Goal: Task Accomplishment & Management: Complete application form

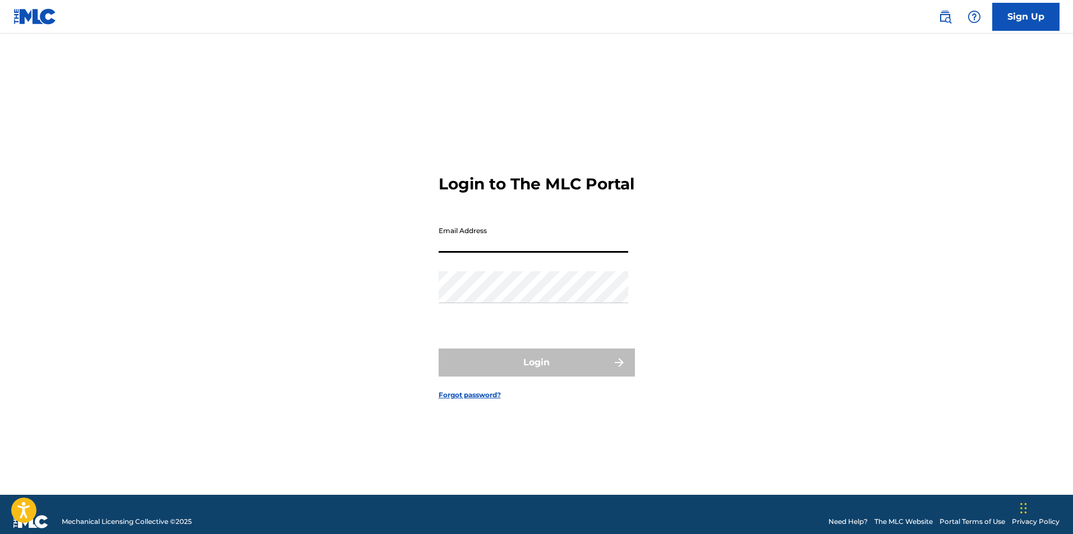
type input "[EMAIL_ADDRESS][DOMAIN_NAME]"
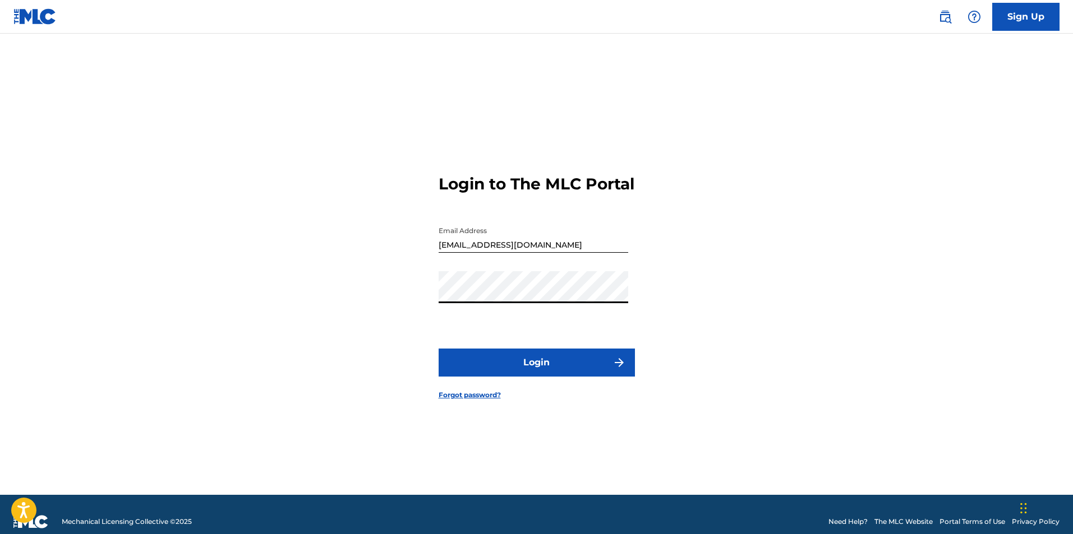
click at [439, 349] on button "Login" at bounding box center [537, 363] width 196 height 28
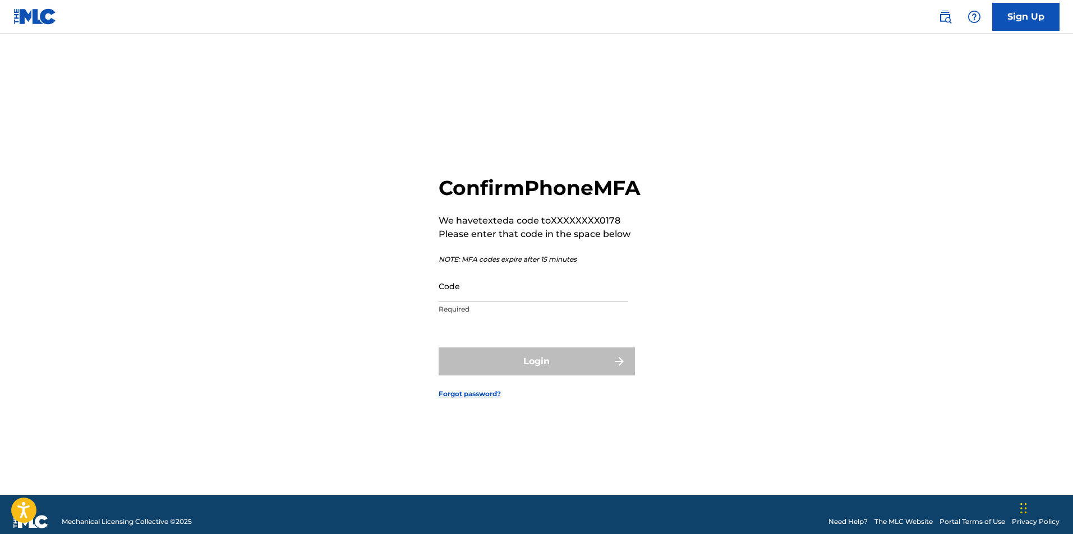
click at [546, 315] on p "Required" at bounding box center [534, 310] width 190 height 10
click at [546, 302] on input "Code" at bounding box center [534, 286] width 190 height 32
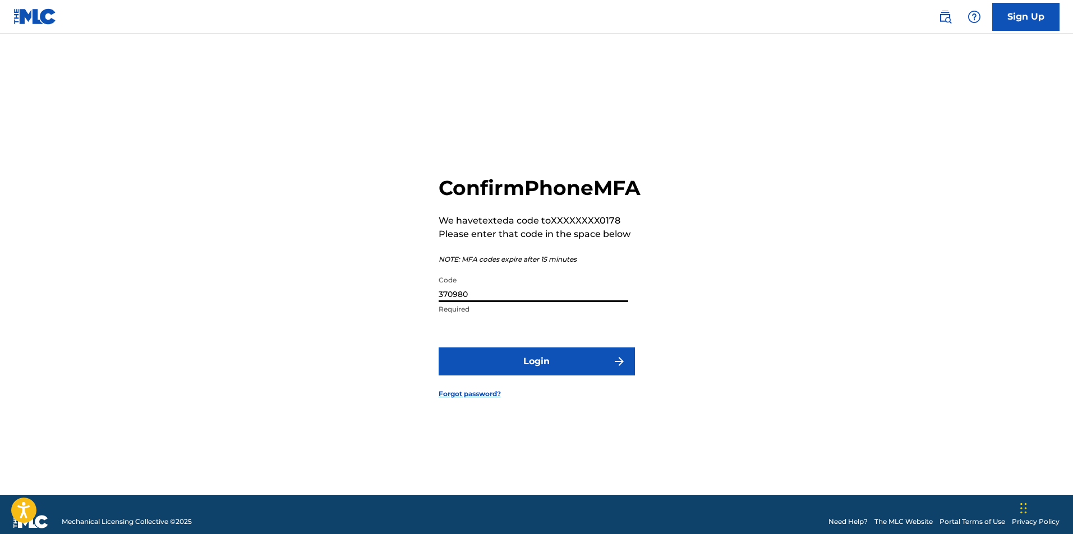
type input "370980"
click at [547, 367] on button "Login" at bounding box center [537, 362] width 196 height 28
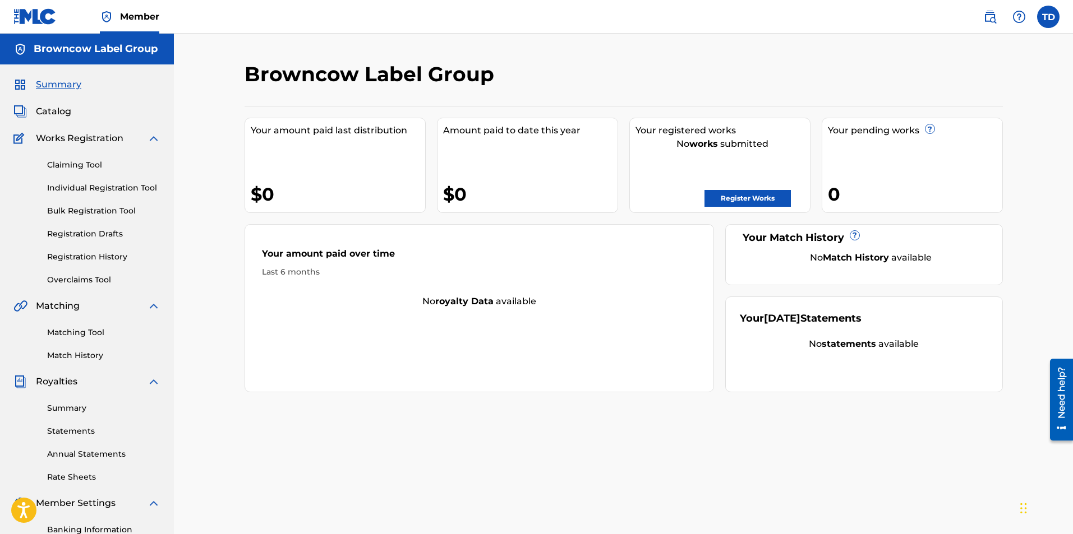
click at [726, 203] on link "Register Works" at bounding box center [747, 198] width 86 height 17
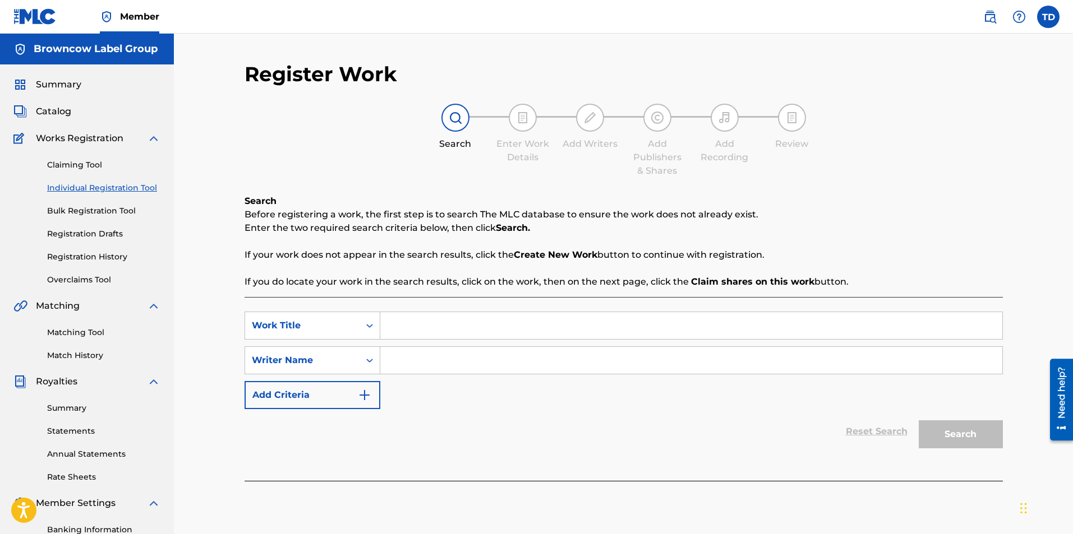
click at [427, 327] on input "Search Form" at bounding box center [691, 325] width 622 height 27
type input "Away, Someday"
click at [435, 357] on input "Search Form" at bounding box center [691, 360] width 622 height 27
click at [427, 361] on input "[PERSON_NAME]" at bounding box center [691, 360] width 622 height 27
click at [948, 430] on button "Search" at bounding box center [961, 435] width 84 height 28
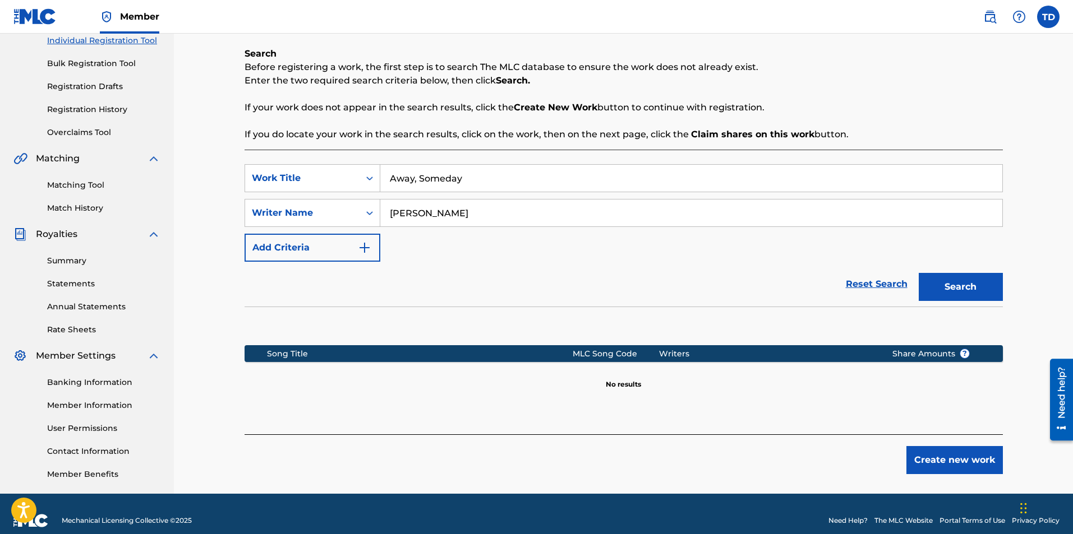
scroll to position [161, 0]
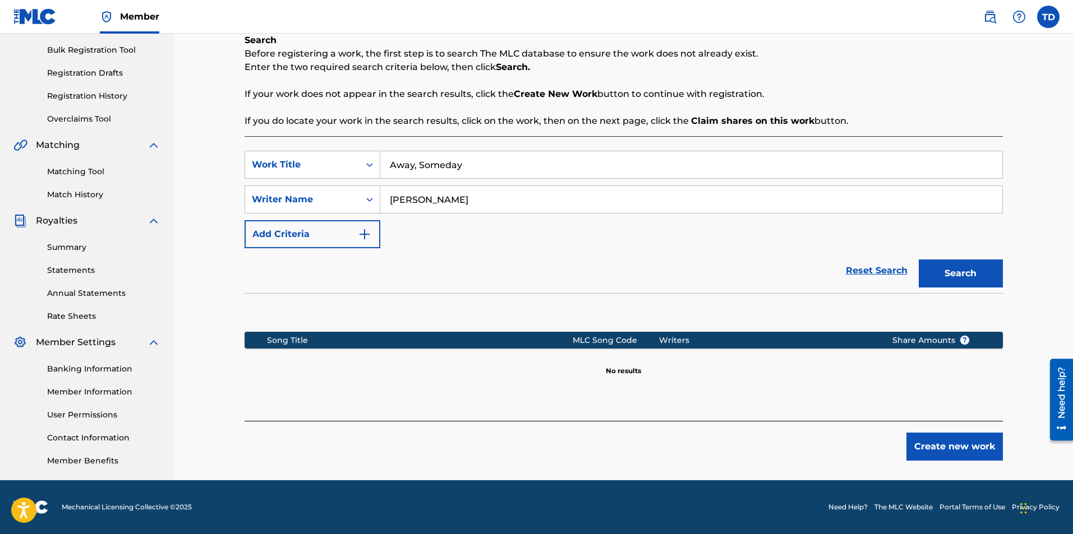
click at [450, 197] on input "[PERSON_NAME]" at bounding box center [691, 199] width 622 height 27
type input "[PERSON_NAME]"
click at [957, 277] on button "Search" at bounding box center [961, 274] width 84 height 28
click at [316, 215] on div "SearchWithCriteria227eae3f-6a3d-41bd-8582-4a77a6b6bef0 Work Title Away, Someday…" at bounding box center [624, 200] width 758 height 98
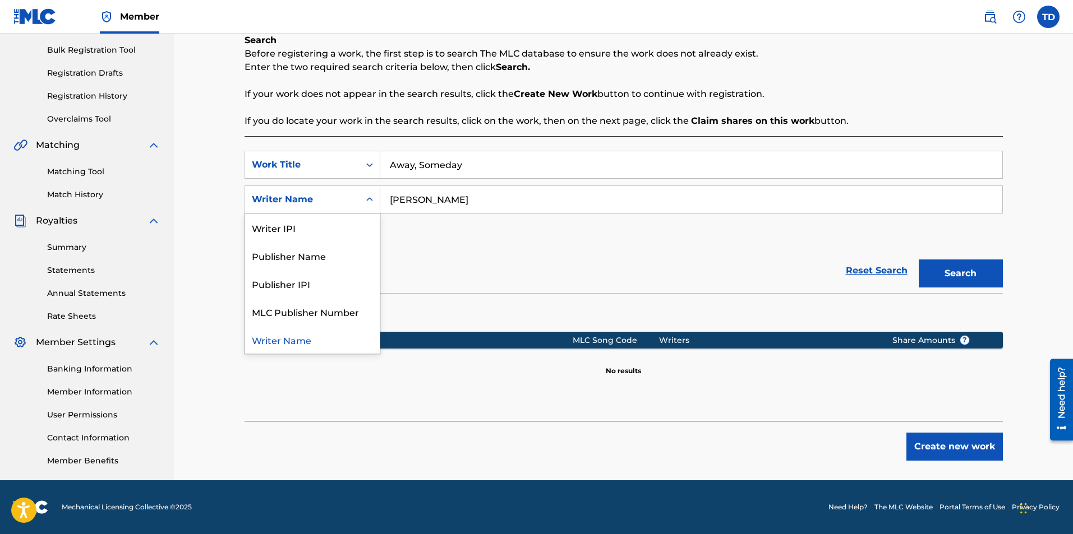
click at [310, 205] on div "Writer Name" at bounding box center [302, 199] width 101 height 13
click at [302, 231] on div "Writer IPI" at bounding box center [312, 228] width 135 height 28
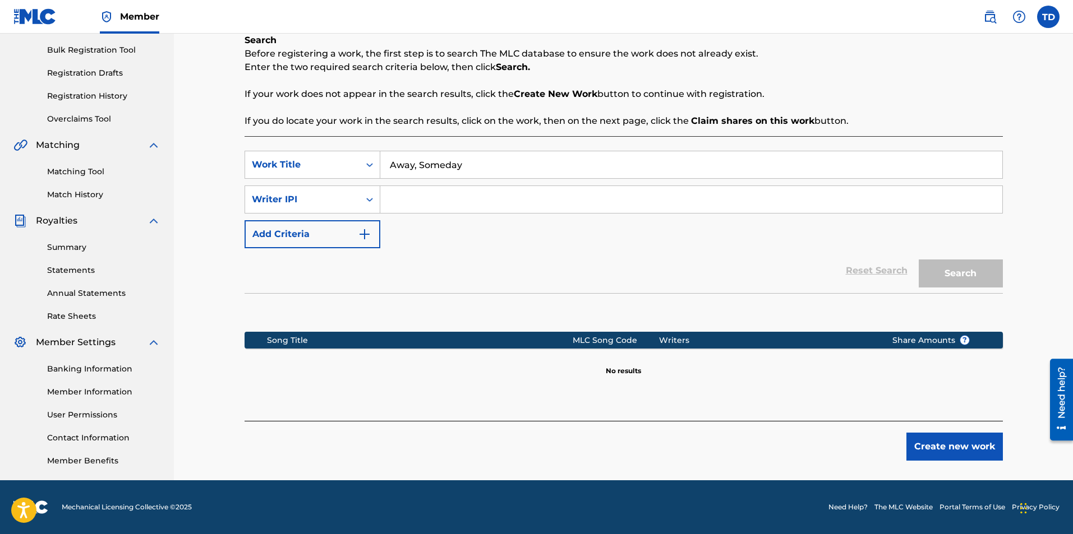
click at [425, 199] on input "Search Form" at bounding box center [691, 199] width 622 height 27
click at [412, 197] on input "Search Form" at bounding box center [691, 199] width 622 height 27
paste input "1282624549"
click at [388, 199] on input "1282624549" at bounding box center [691, 199] width 622 height 27
type input "1282624549"
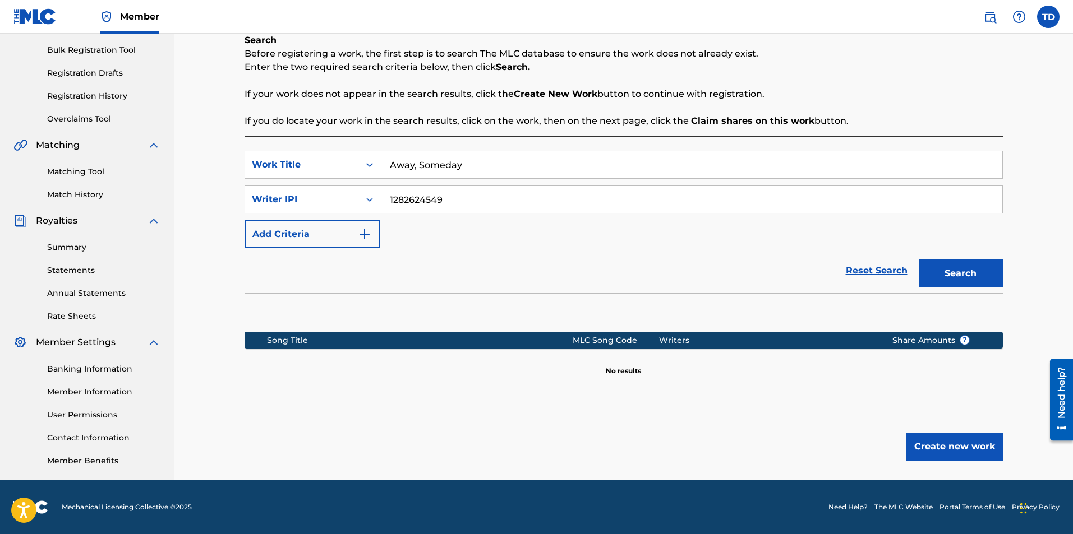
click at [960, 274] on button "Search" at bounding box center [961, 274] width 84 height 28
click at [984, 272] on button "Search" at bounding box center [961, 274] width 84 height 28
click at [984, 272] on div "Search" at bounding box center [958, 270] width 90 height 45
drag, startPoint x: 984, startPoint y: 272, endPoint x: 957, endPoint y: 379, distance: 109.9
click at [984, 273] on button "Search" at bounding box center [961, 274] width 84 height 28
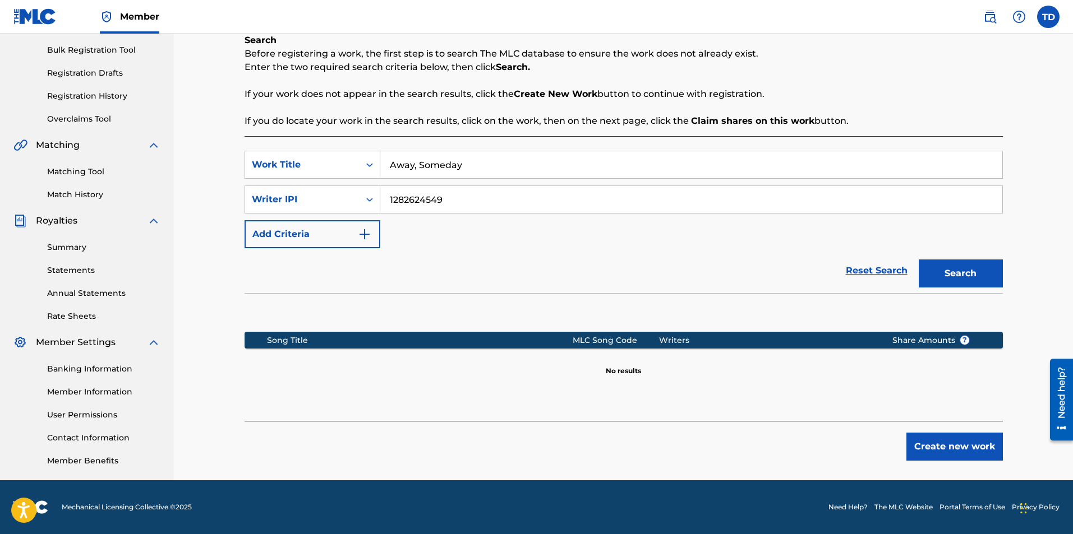
click at [955, 448] on button "Create new work" at bounding box center [954, 447] width 96 height 28
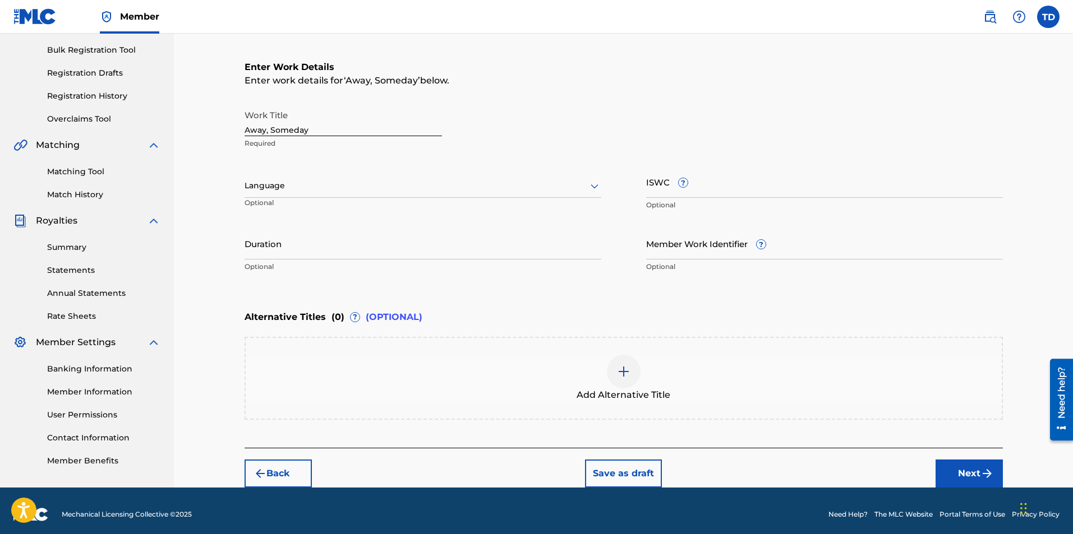
click at [320, 128] on input "Away, Someday" at bounding box center [343, 120] width 197 height 32
click at [262, 186] on div at bounding box center [423, 186] width 357 height 14
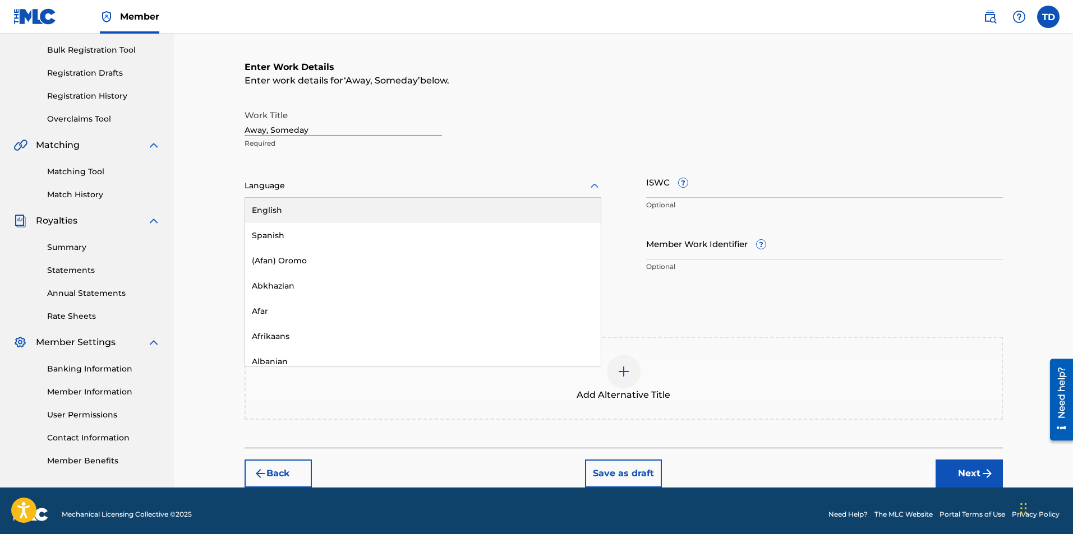
click at [273, 208] on div "English" at bounding box center [423, 210] width 356 height 25
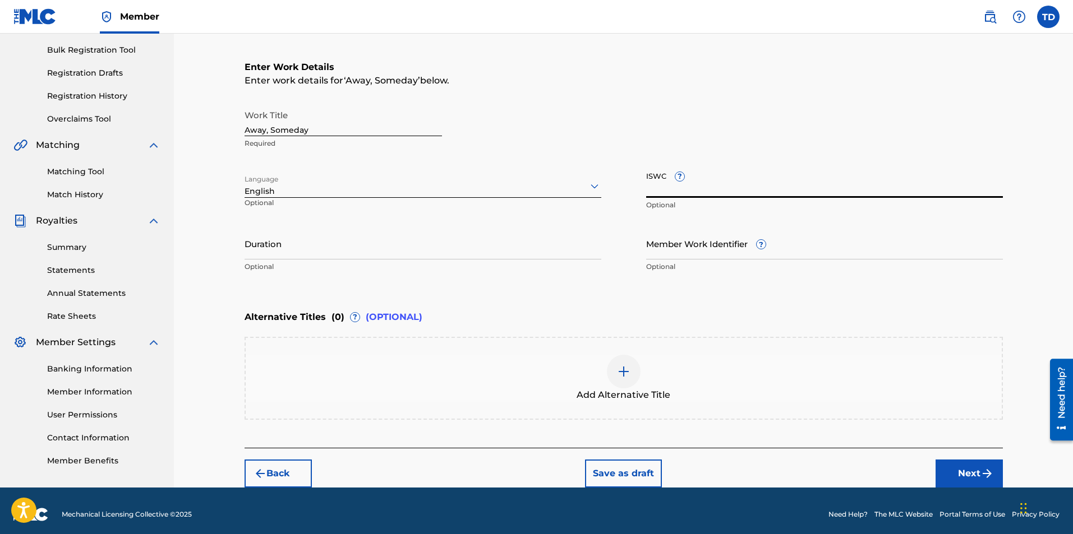
click at [718, 195] on input "ISWC ?" at bounding box center [824, 182] width 357 height 32
paste input "T3344297496"
type input "T3344297496"
click at [351, 255] on input "Duration" at bounding box center [423, 244] width 357 height 32
click at [593, 289] on div "Enter Work Details Enter work details for ‘ Away, Someday ’ below. Work Title A…" at bounding box center [624, 169] width 758 height 271
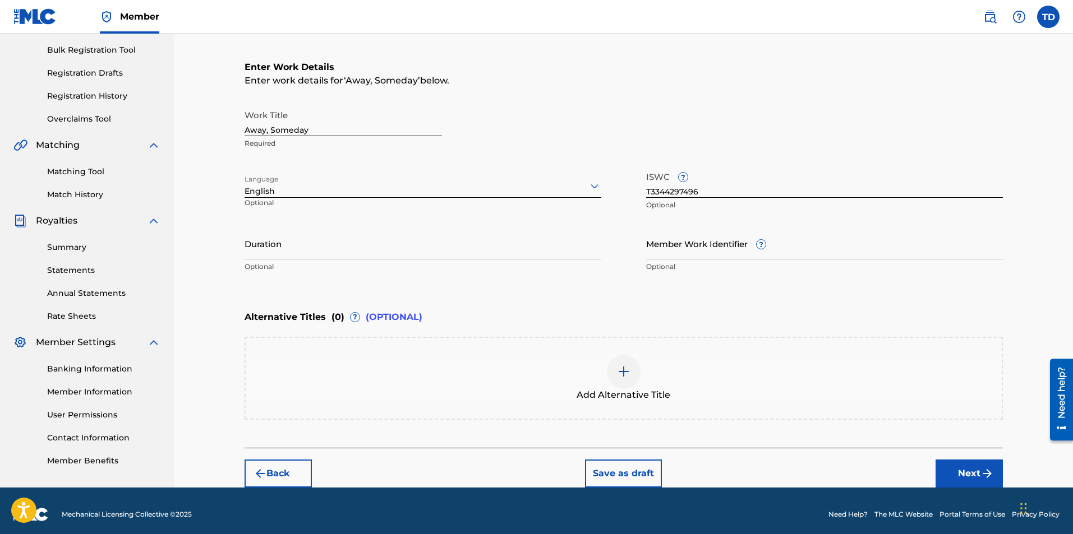
scroll to position [168, 0]
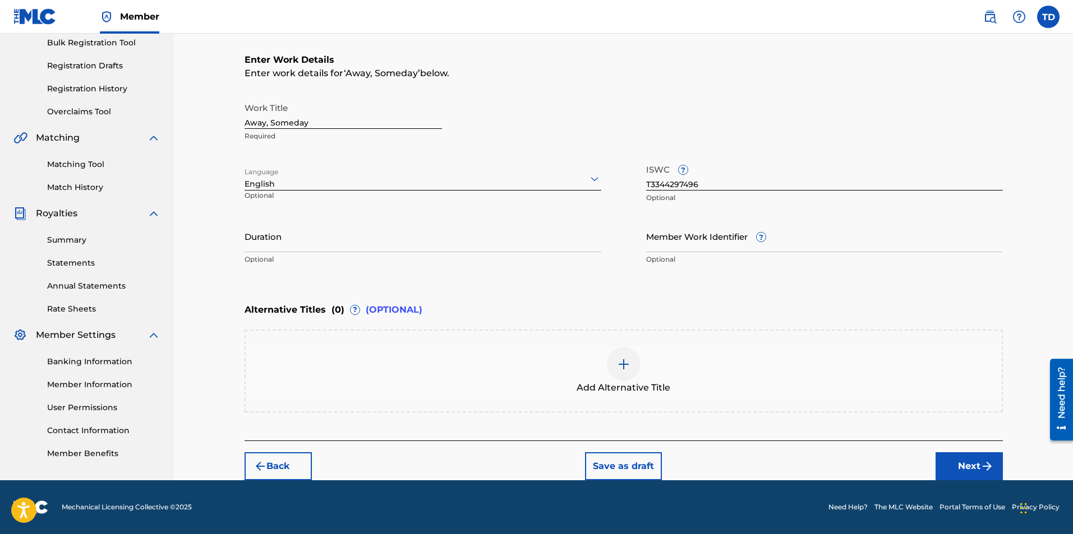
click at [983, 468] on img "submit" at bounding box center [986, 466] width 13 height 13
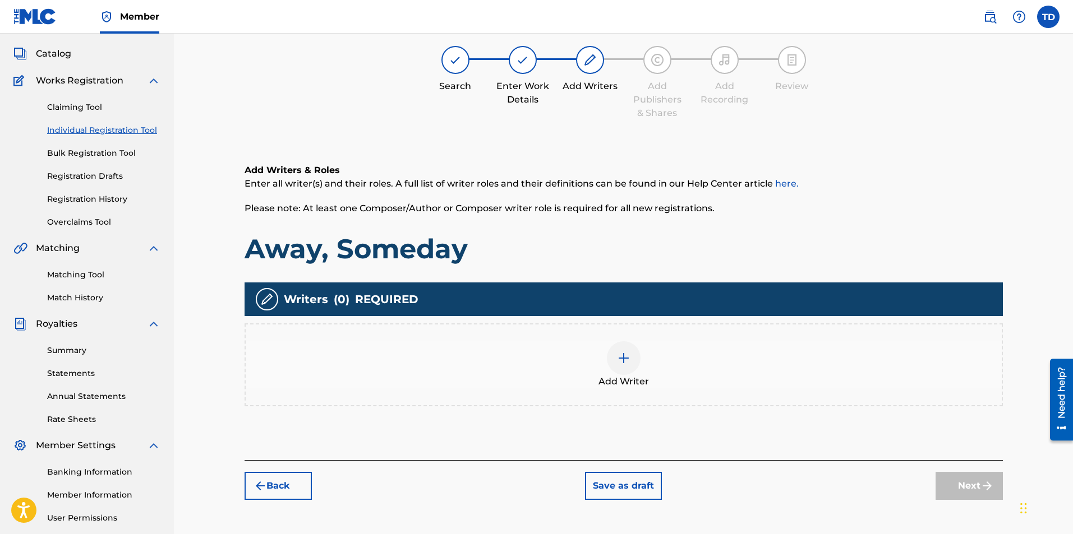
scroll to position [50, 0]
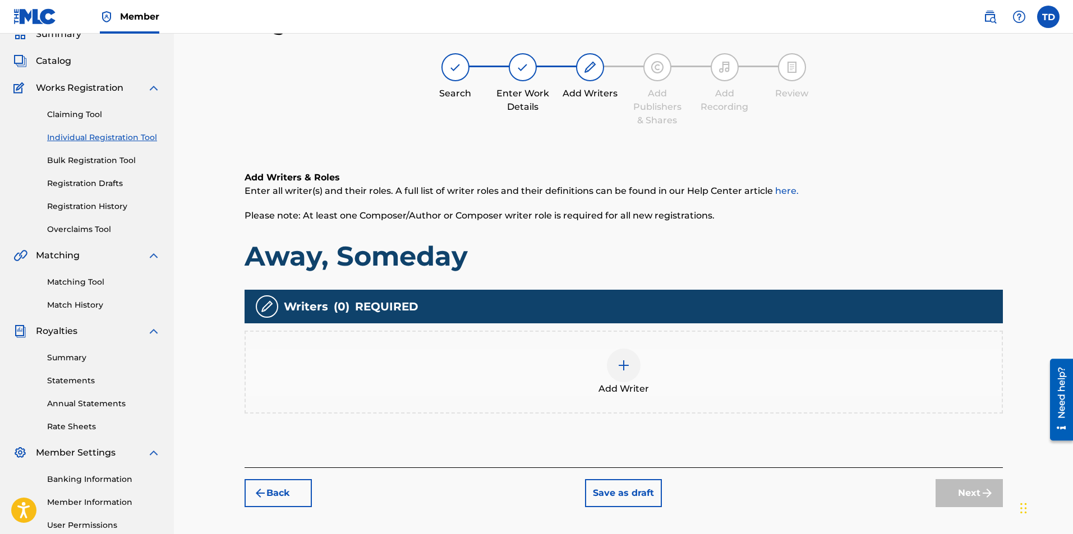
click at [630, 357] on div at bounding box center [624, 366] width 34 height 34
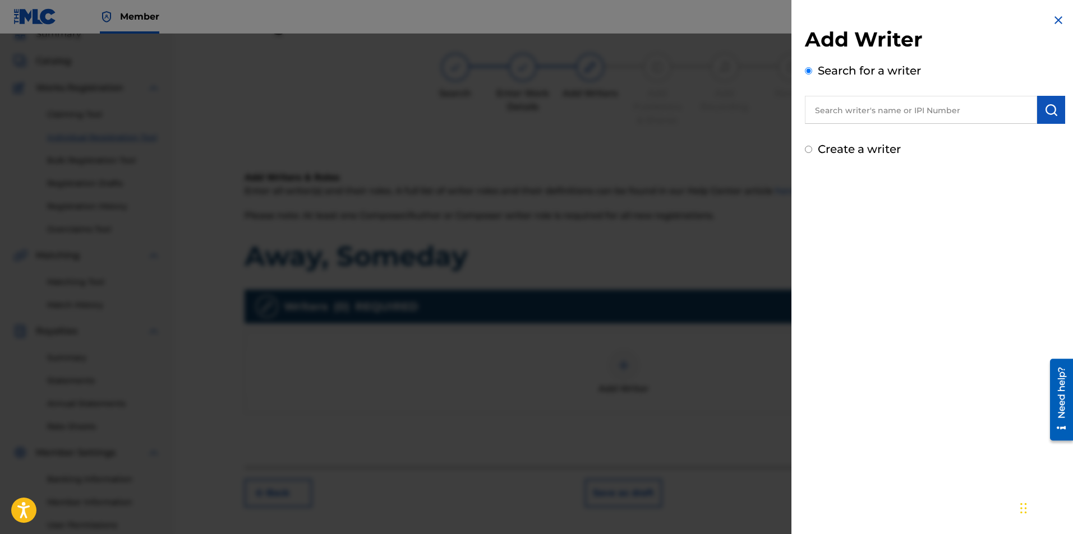
click at [877, 113] on input "text" at bounding box center [921, 110] width 232 height 28
paste input "1282624549"
type input "1282624549"
click at [1044, 111] on img "submit" at bounding box center [1050, 109] width 13 height 13
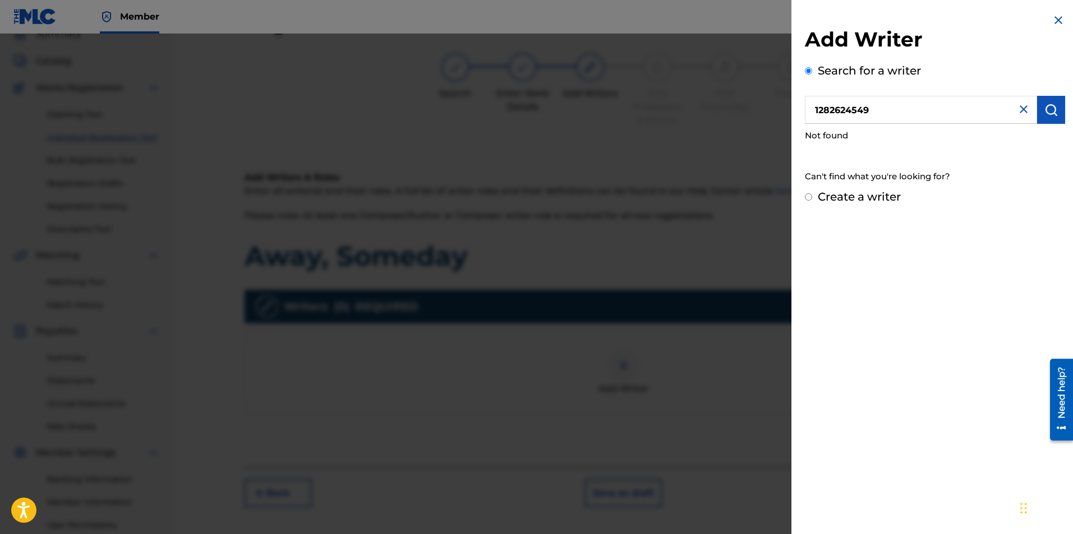
click at [842, 193] on label "Create a writer" at bounding box center [859, 196] width 83 height 13
radio input "true"
click at [812, 193] on input "Create a writer" at bounding box center [808, 196] width 7 height 7
radio input "false"
radio input "true"
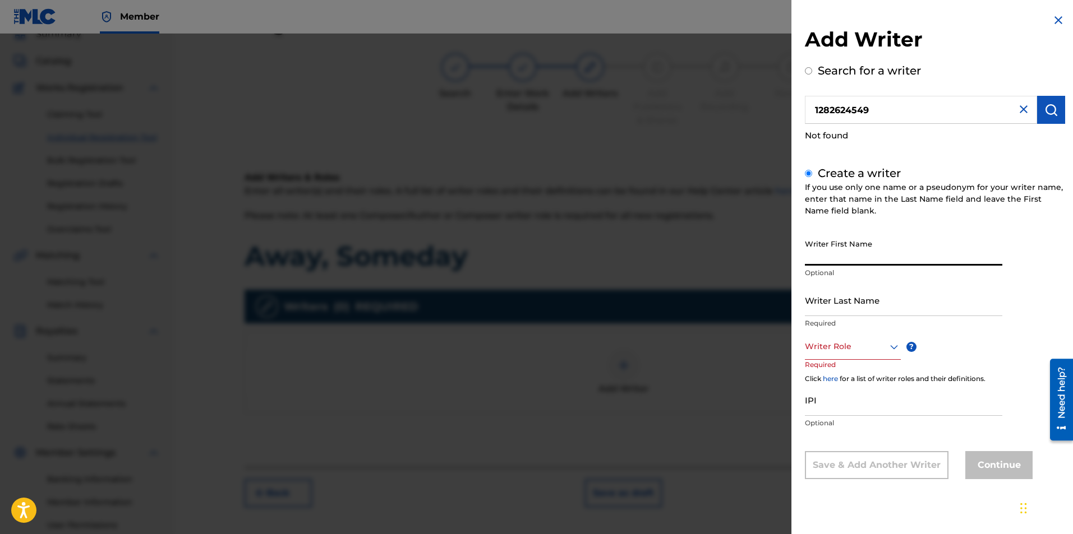
click at [870, 252] on input "Writer First Name" at bounding box center [903, 250] width 197 height 32
type input "[PERSON_NAME]"
click at [835, 299] on input "Writer Last Name" at bounding box center [903, 300] width 197 height 32
type input "[PERSON_NAME]"
click at [818, 344] on div at bounding box center [853, 347] width 96 height 14
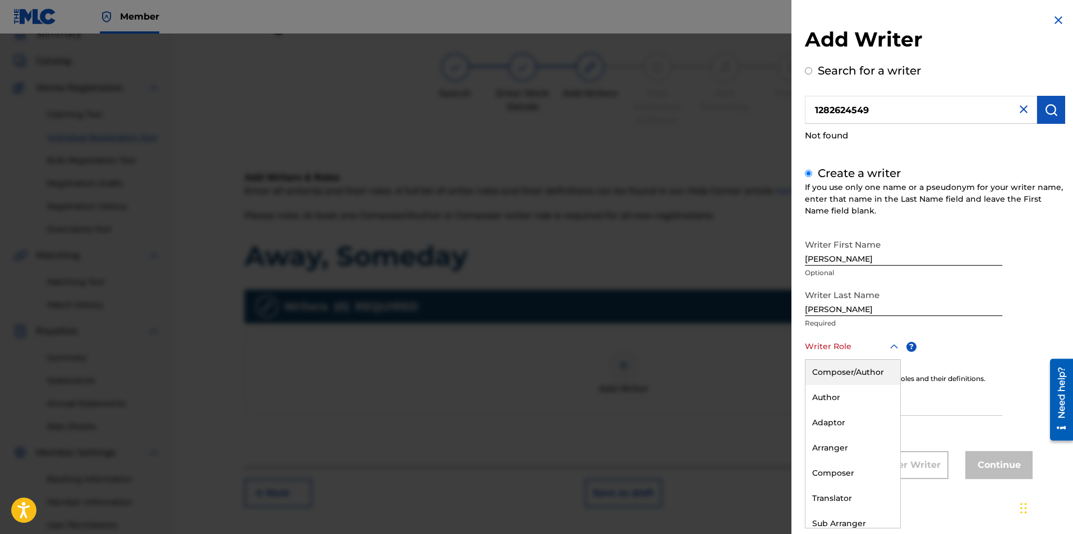
click at [836, 368] on div "Composer/Author" at bounding box center [852, 372] width 95 height 25
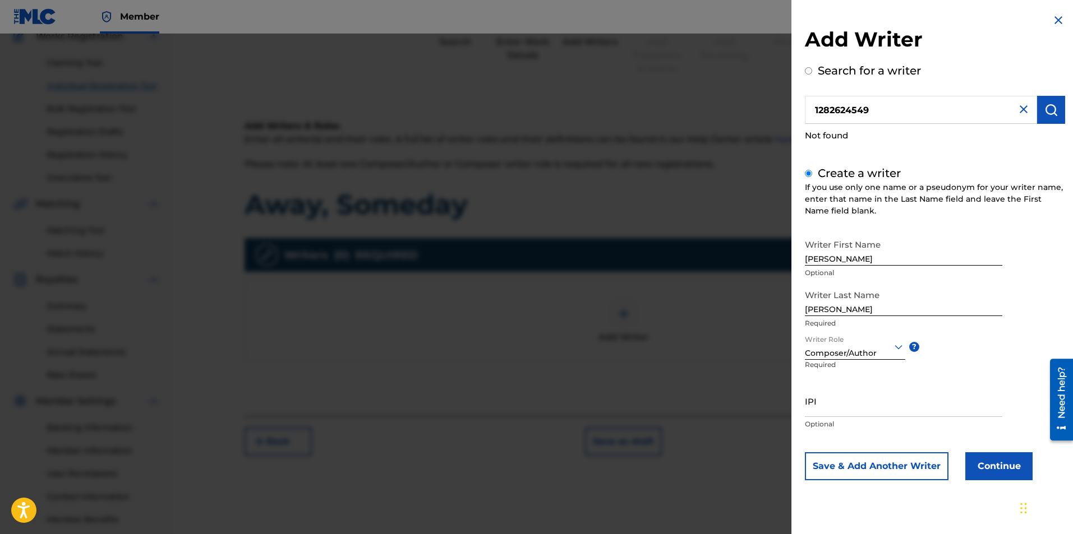
scroll to position [107, 0]
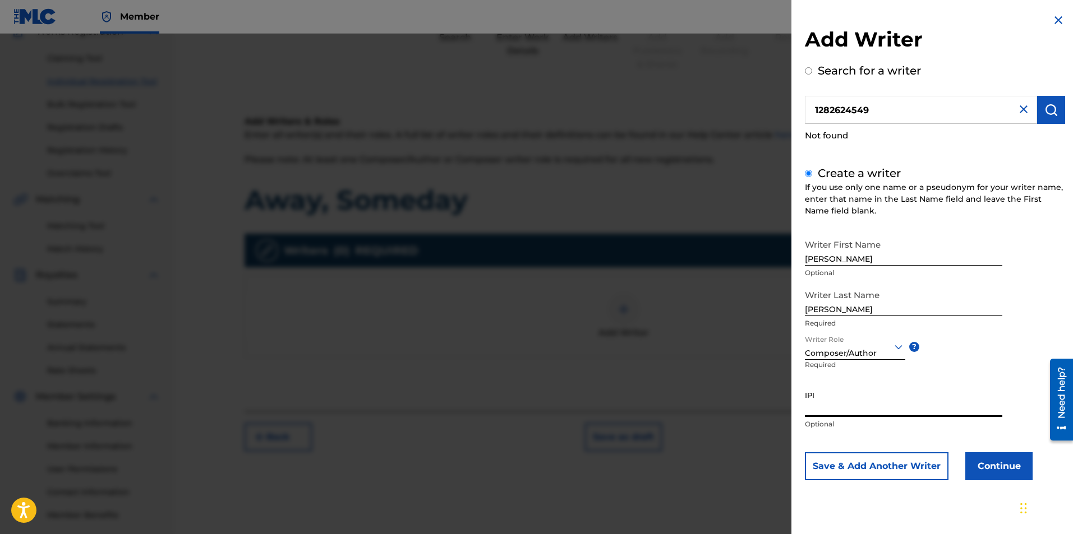
click at [840, 409] on input "IPI" at bounding box center [903, 401] width 197 height 32
paste input "1282624549"
type input "1282624549"
click at [803, 408] on div "Add Writer Search for a writer 1282624549 Not found Create a writer If you use …" at bounding box center [934, 255] width 287 height 511
click at [804, 410] on div "Add Writer Search for a writer 1282624549 Not found Create a writer If you use …" at bounding box center [934, 255] width 287 height 511
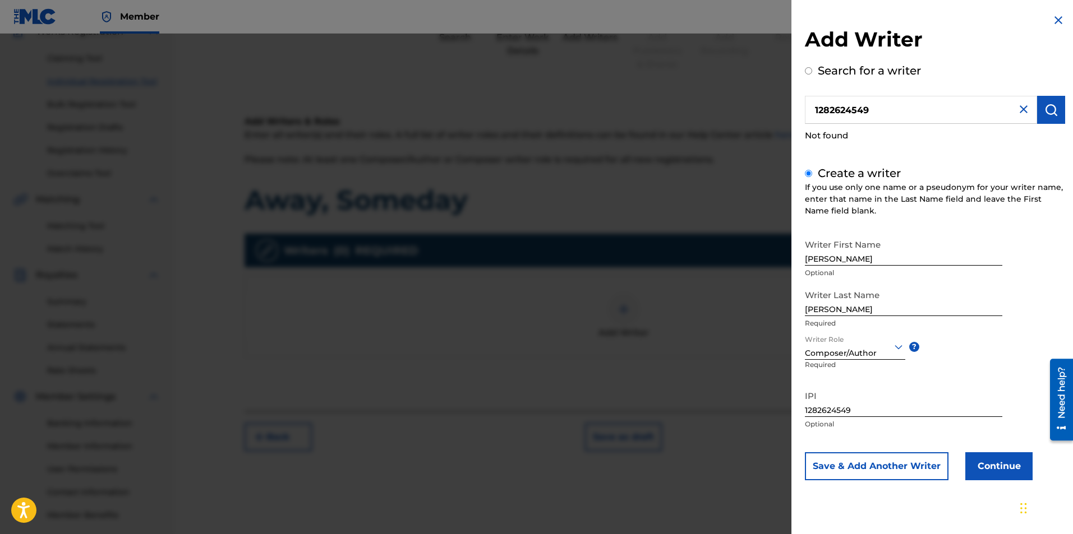
click at [1005, 466] on button "Continue" at bounding box center [998, 467] width 67 height 28
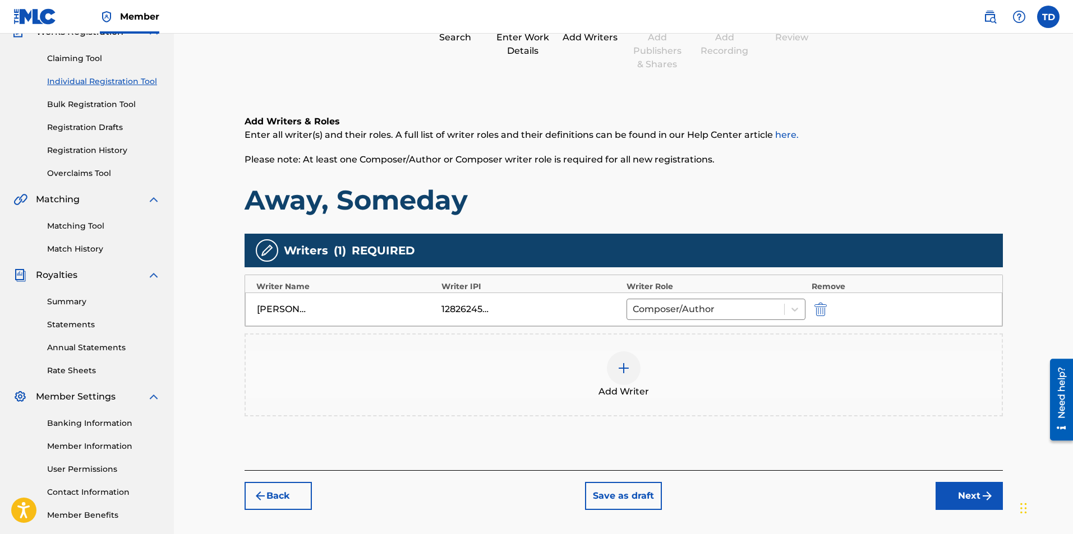
click at [957, 498] on button "Next" at bounding box center [969, 496] width 67 height 28
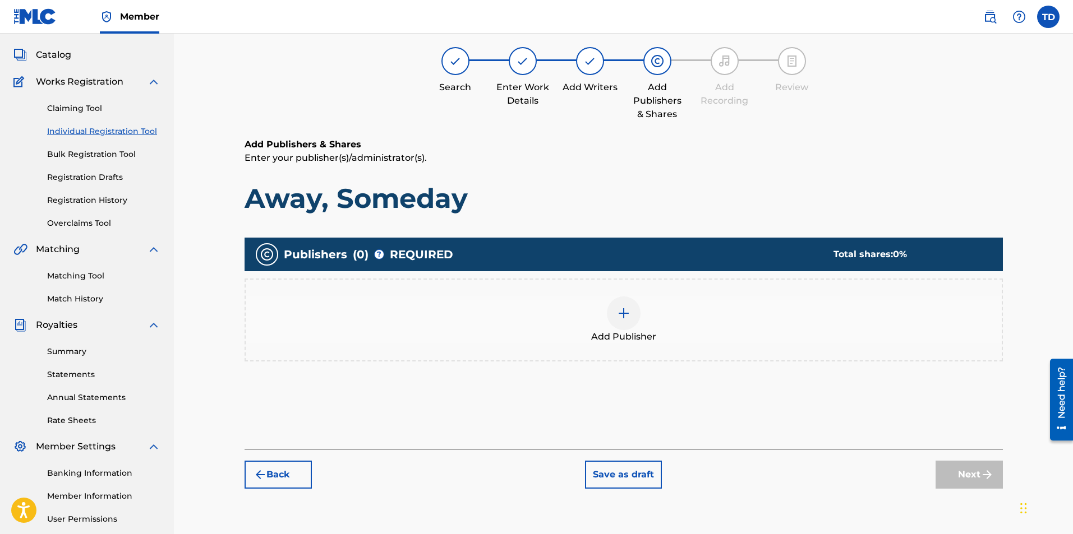
scroll to position [50, 0]
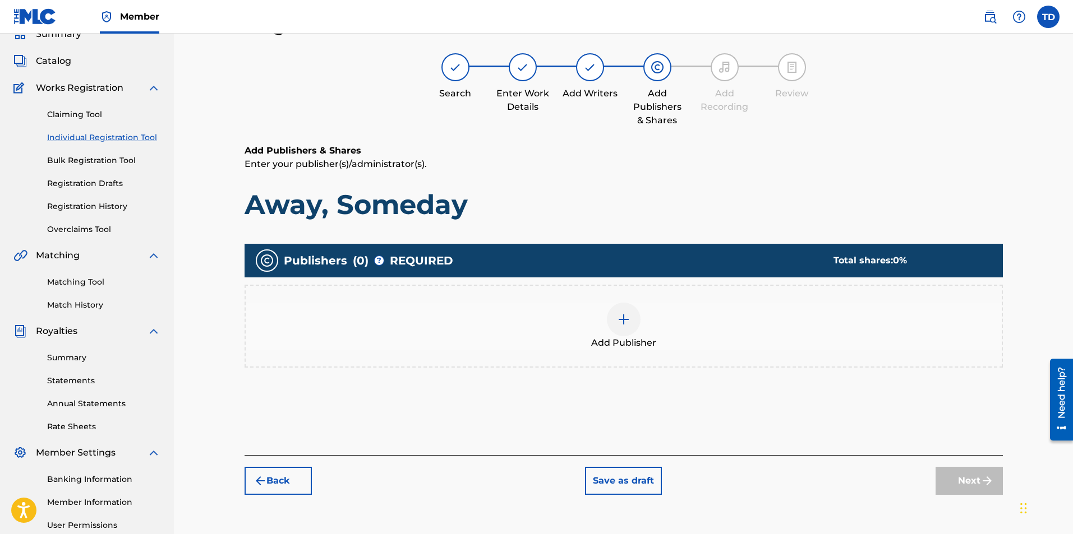
click at [621, 327] on div at bounding box center [624, 320] width 34 height 34
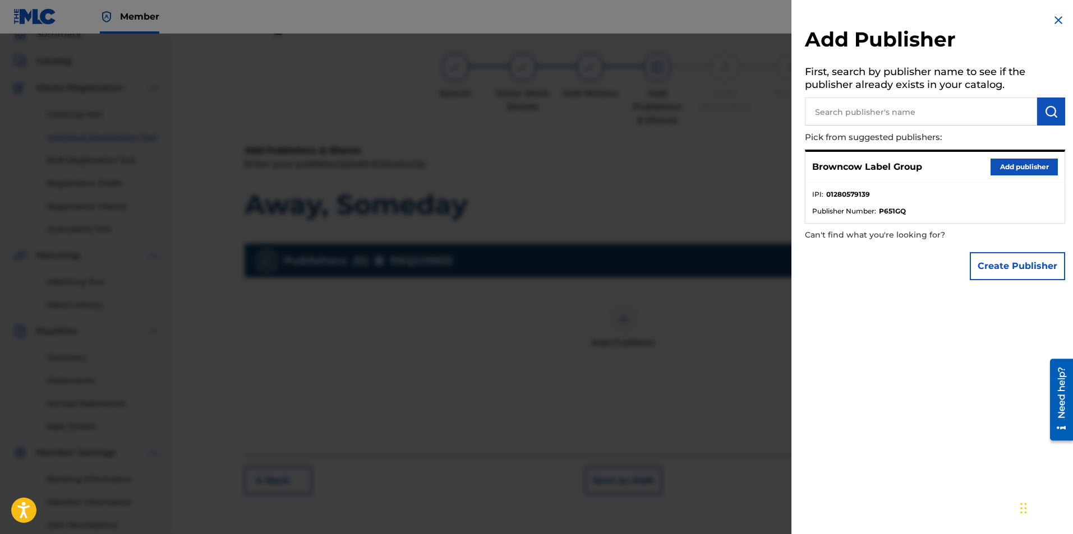
click at [1027, 170] on button "Add publisher" at bounding box center [1023, 167] width 67 height 17
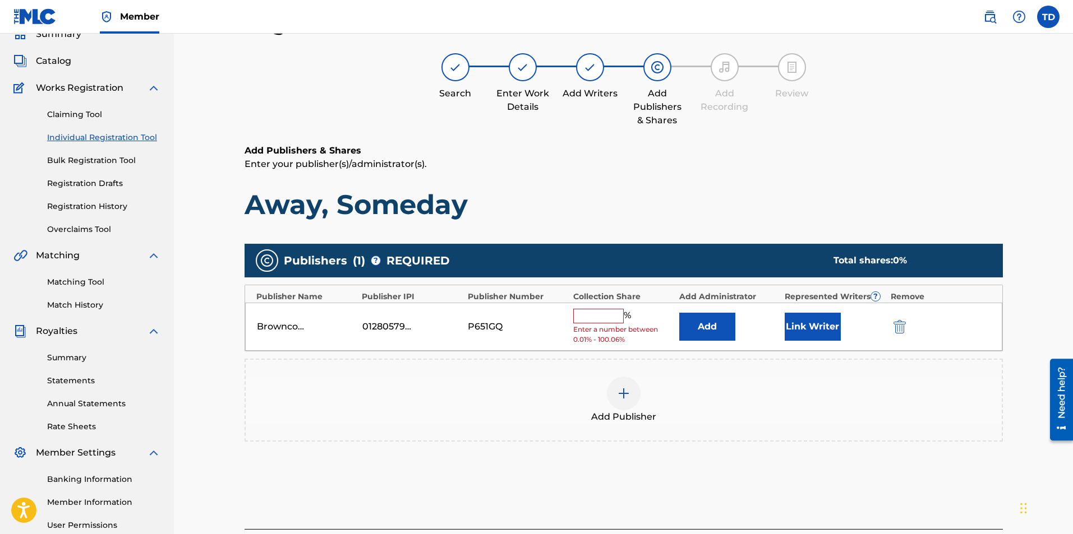
click at [593, 320] on input "text" at bounding box center [598, 316] width 50 height 15
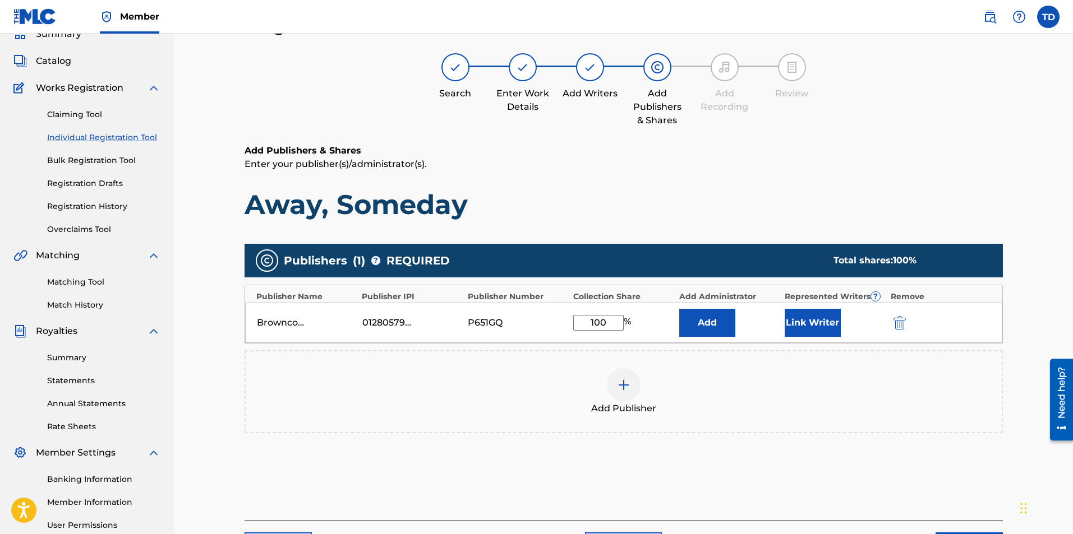
type input "100"
click at [638, 259] on div "Publishers ( 1 ) ? REQUIRED Total shares: 100 %" at bounding box center [624, 261] width 758 height 34
click at [608, 323] on input "100" at bounding box center [598, 323] width 50 height 16
click at [623, 229] on div "Add Publishers & Shares Enter your publisher(s)/administrator(s). Away, Someday…" at bounding box center [624, 332] width 758 height 377
click at [792, 330] on button "Link Writer" at bounding box center [813, 323] width 56 height 28
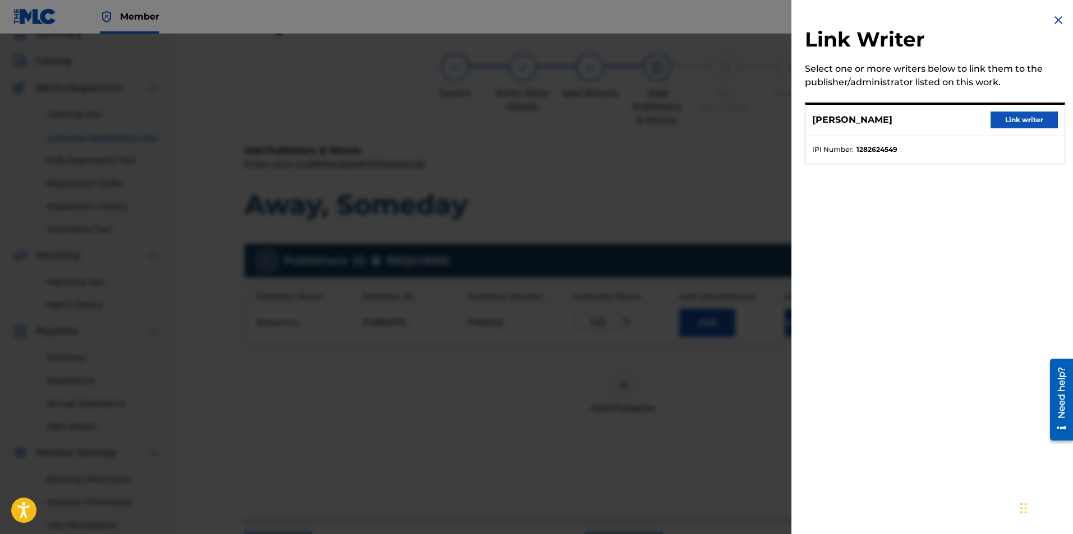
click at [1012, 123] on button "Link writer" at bounding box center [1023, 120] width 67 height 17
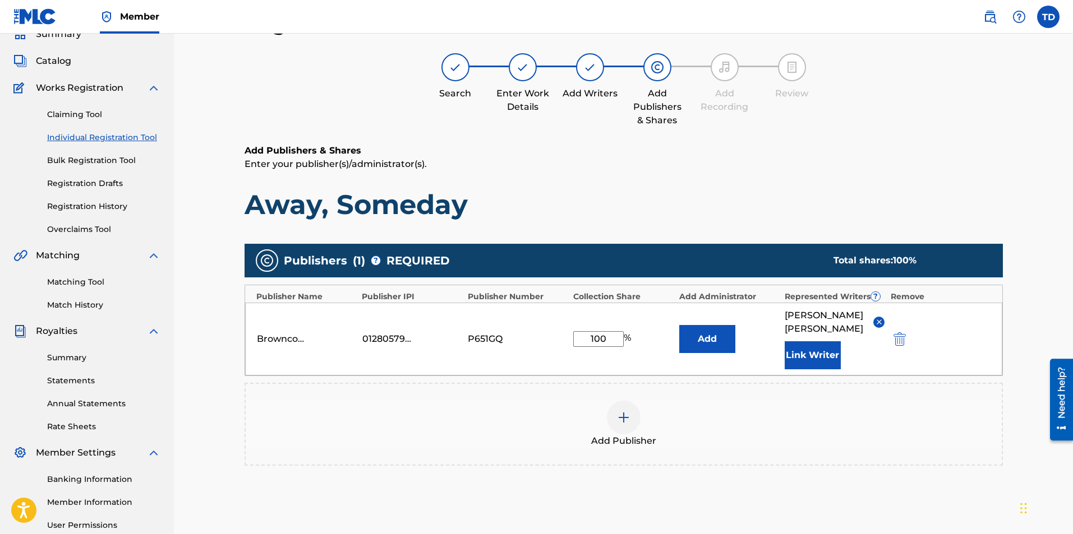
click at [878, 318] on img at bounding box center [879, 322] width 8 height 8
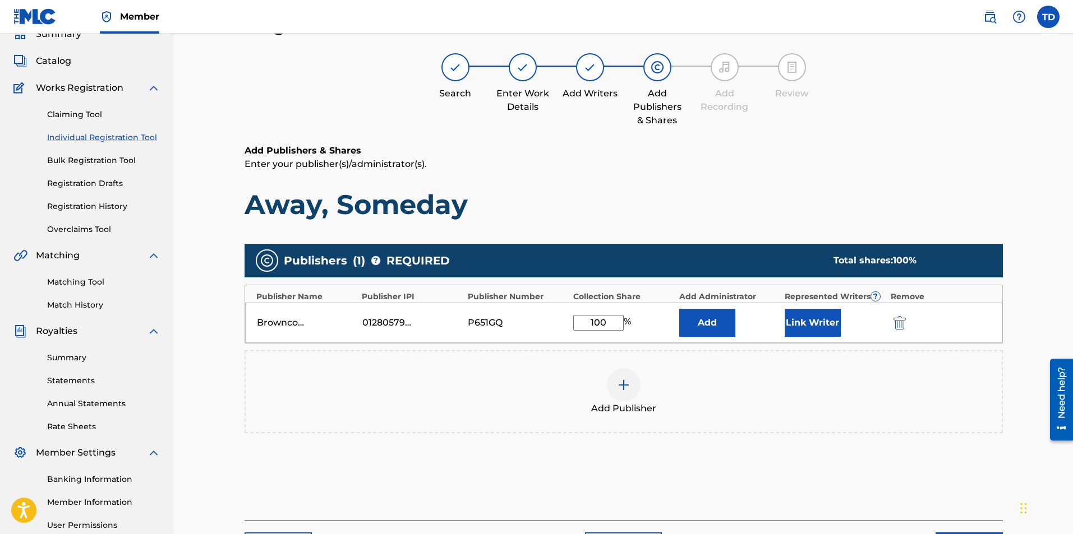
click at [823, 319] on button "Link Writer" at bounding box center [813, 323] width 56 height 28
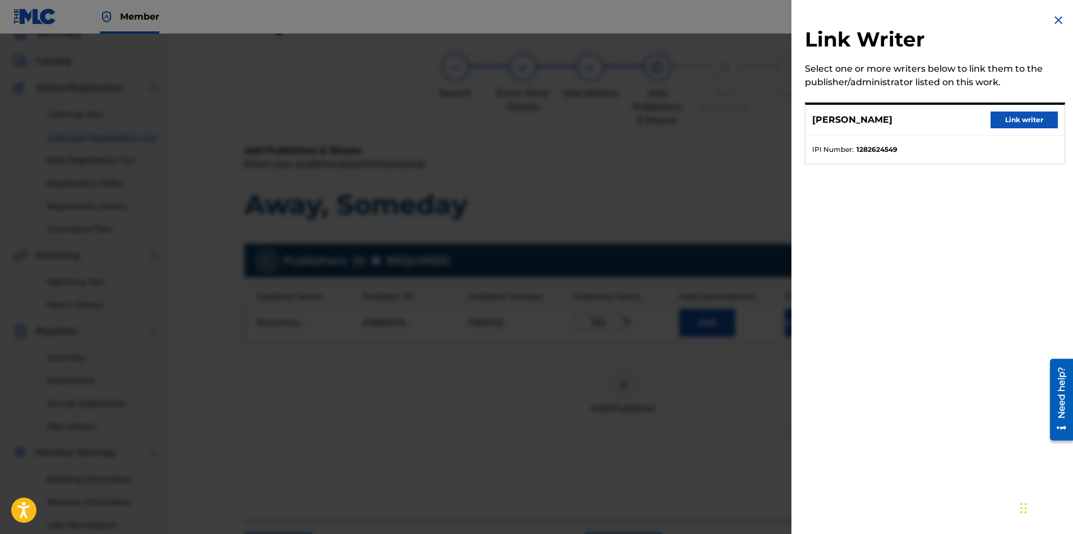
click at [1056, 21] on img at bounding box center [1058, 19] width 13 height 13
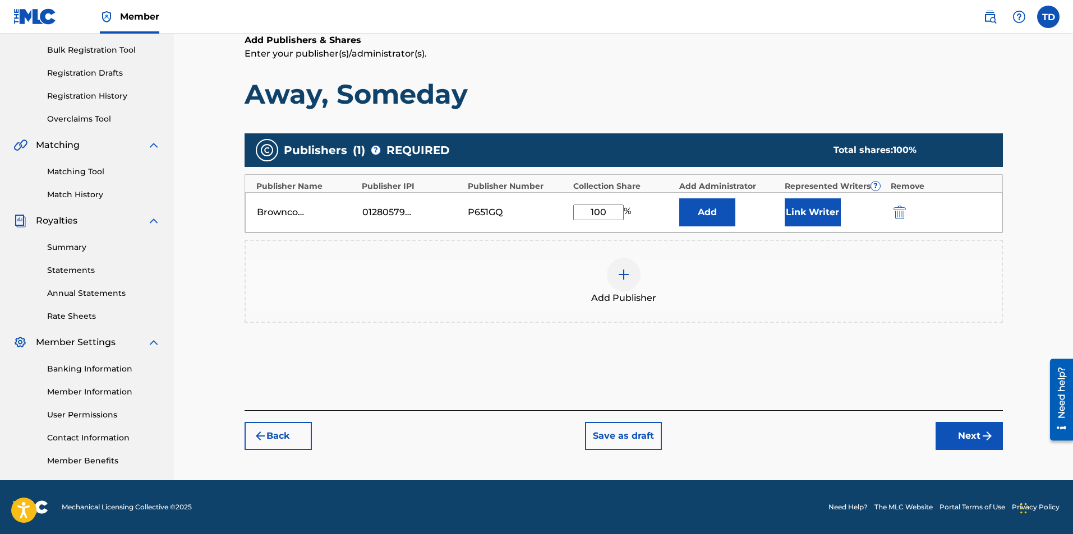
click at [975, 439] on button "Next" at bounding box center [969, 436] width 67 height 28
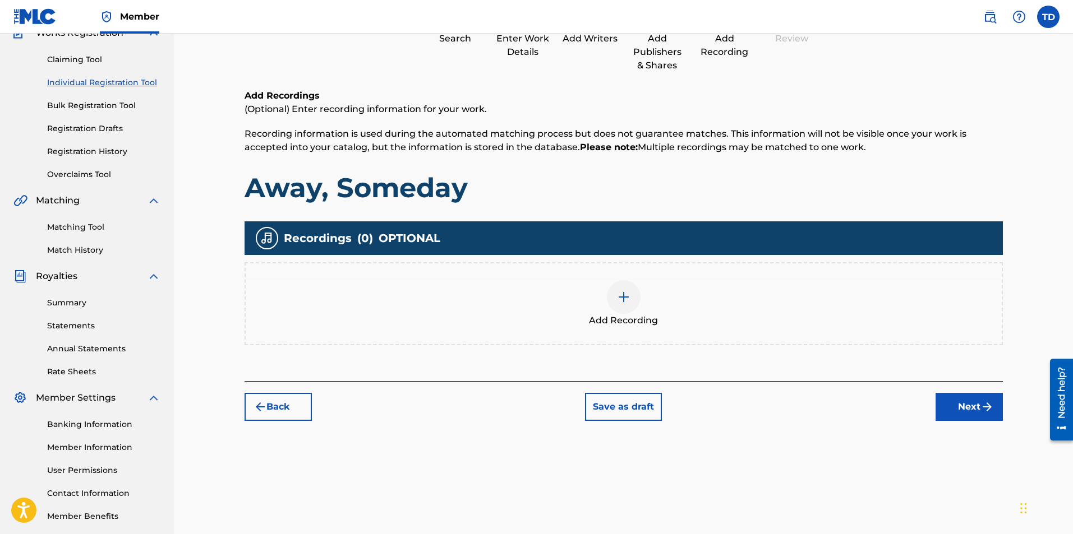
scroll to position [107, 0]
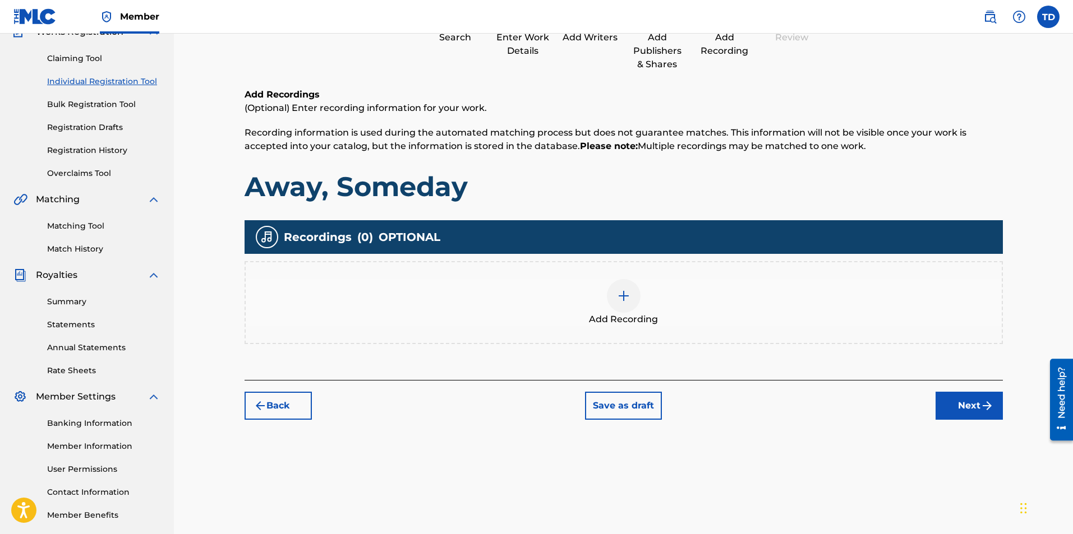
click at [626, 295] on img at bounding box center [623, 295] width 13 height 13
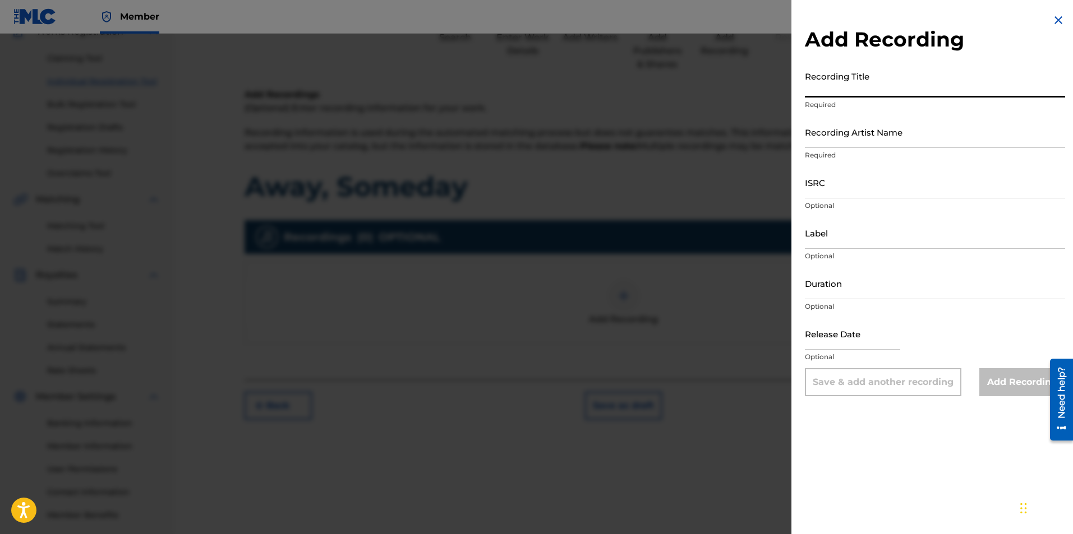
click at [831, 86] on input "Recording Title" at bounding box center [935, 82] width 260 height 32
click at [830, 90] on input "Away, Someday" at bounding box center [935, 82] width 260 height 32
type input "Away, Someday"
click at [803, 94] on div "Add Recording Recording Title Away, Someday Required Recording Artist Name Requ…" at bounding box center [934, 205] width 287 height 410
click at [805, 93] on input "Away, Someday" at bounding box center [935, 82] width 260 height 32
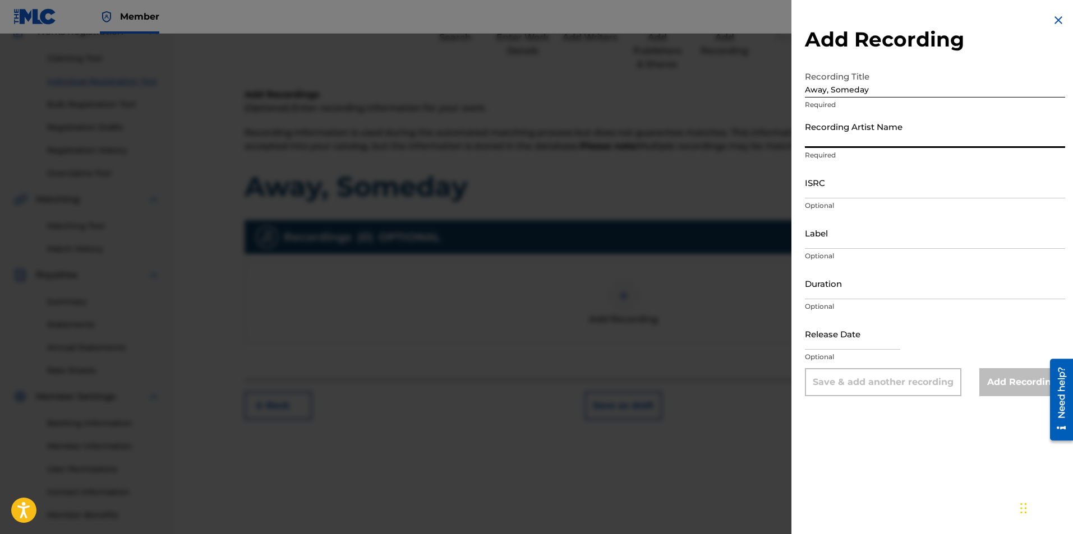
click at [833, 137] on input "Recording Artist Name" at bounding box center [935, 132] width 260 height 32
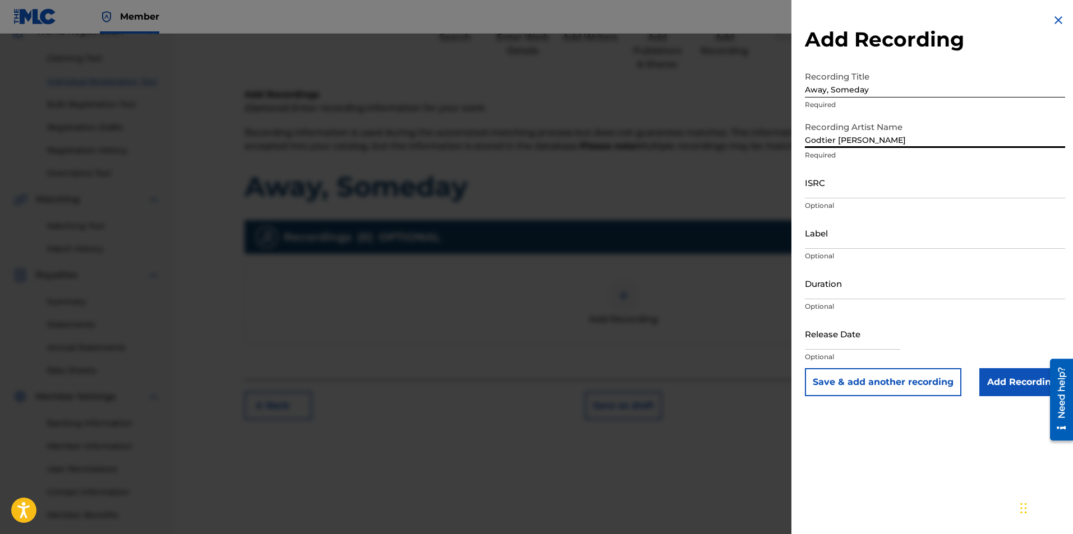
type input "Godtier [PERSON_NAME]"
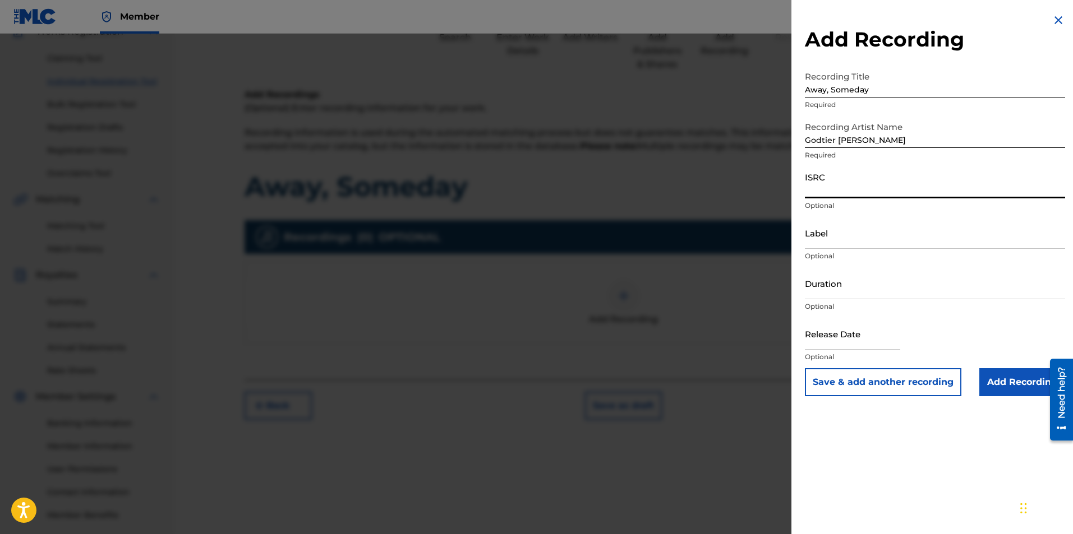
click at [828, 189] on input "ISRC" at bounding box center [935, 183] width 260 height 32
click at [825, 188] on input "ISRC" at bounding box center [935, 183] width 260 height 32
paste input "TCAGQ2280183"
type input "TCAGQ2280183"
click at [804, 190] on div "Add Recording Recording Title Away, Someday Required Recording Artist Name [PER…" at bounding box center [934, 205] width 287 height 410
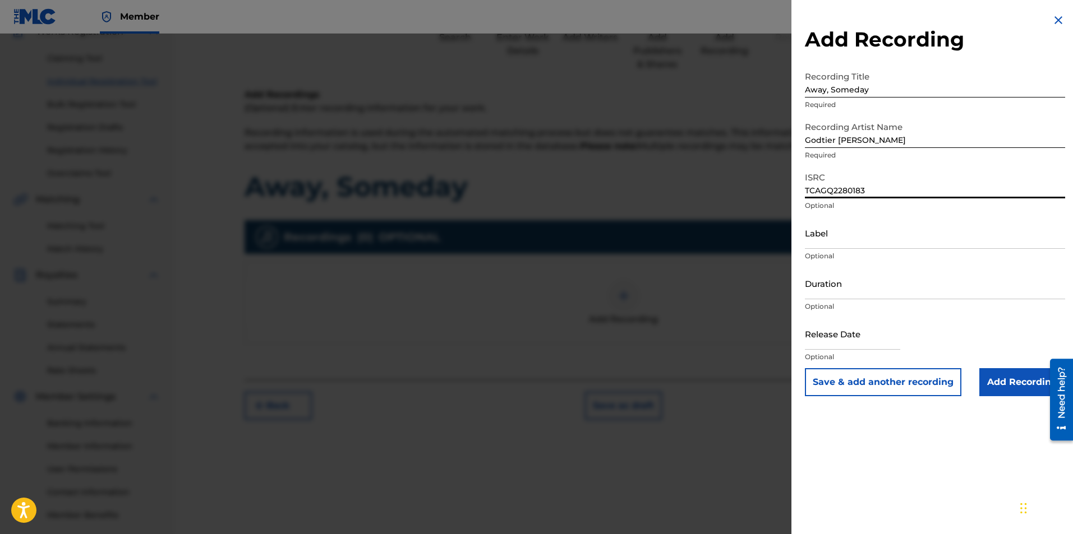
click at [807, 193] on input "TCAGQ2280183" at bounding box center [935, 183] width 260 height 32
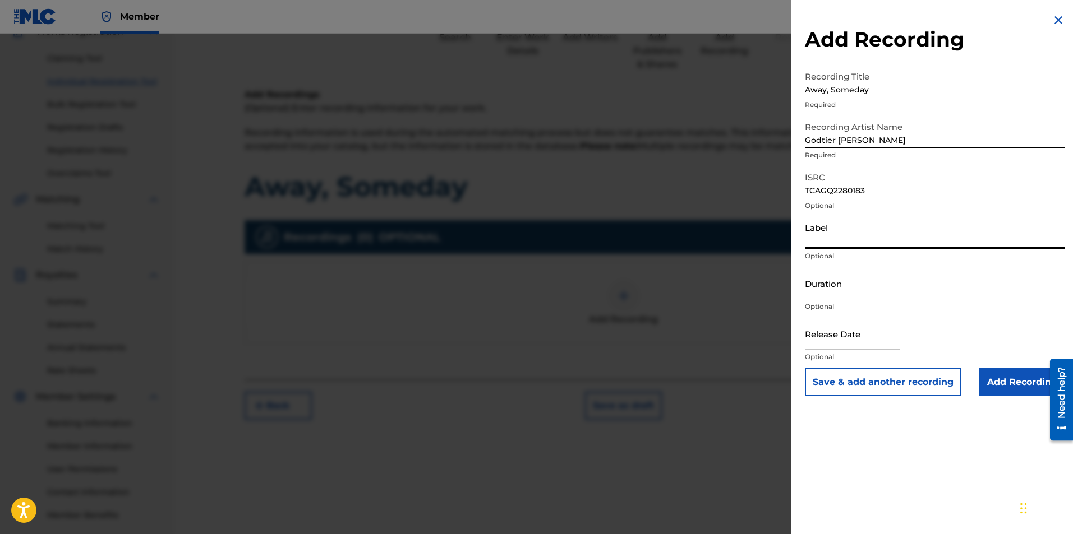
click at [816, 234] on input "Label" at bounding box center [935, 233] width 260 height 32
type input "Browncow Records"
drag, startPoint x: 800, startPoint y: 239, endPoint x: 806, endPoint y: 241, distance: 6.4
click at [800, 239] on div "Add Recording Recording Title Away, Someday Required Recording Artist Name [PER…" at bounding box center [934, 205] width 287 height 410
click at [806, 241] on input "Browncow Records" at bounding box center [935, 233] width 260 height 32
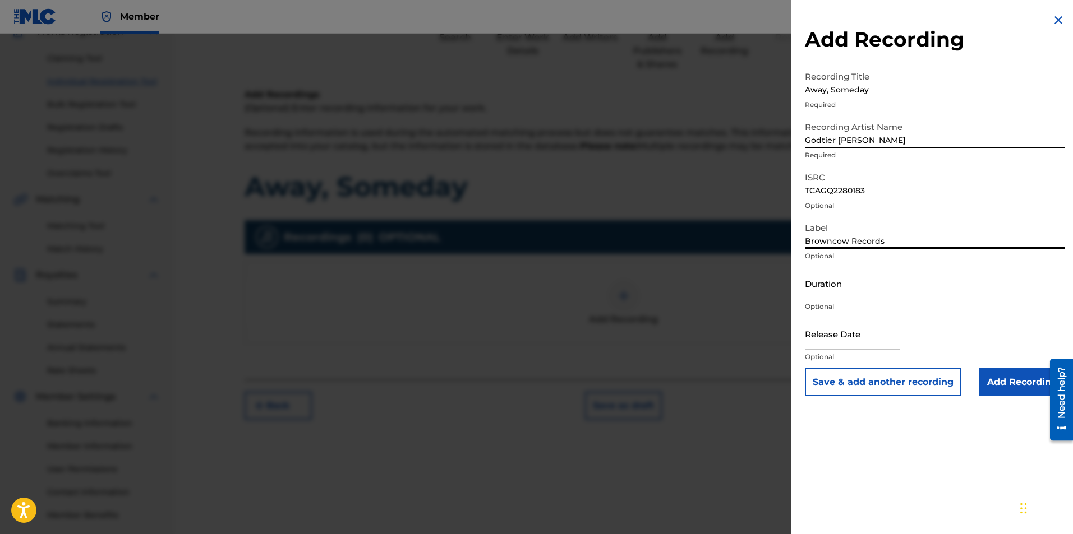
click at [801, 241] on div "Add Recording Recording Title Away, Someday Required Recording Artist Name [PER…" at bounding box center [934, 205] width 287 height 410
click at [825, 344] on input "text" at bounding box center [852, 334] width 95 height 32
select select "7"
select select "2025"
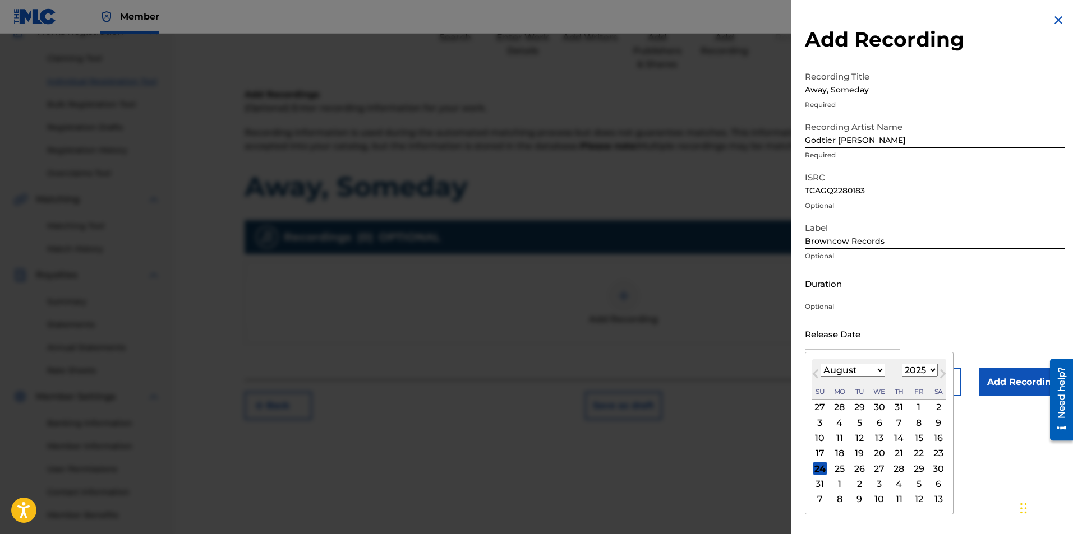
click at [823, 324] on input "text" at bounding box center [852, 334] width 95 height 32
click at [862, 373] on select "January February March April May June July August September October November De…" at bounding box center [853, 370] width 64 height 13
select select "11"
click at [821, 364] on select "January February March April May June July August September October November De…" at bounding box center [853, 370] width 64 height 13
click at [908, 372] on select "1899 1900 1901 1902 1903 1904 1905 1906 1907 1908 1909 1910 1911 1912 1913 1914…" at bounding box center [920, 370] width 36 height 13
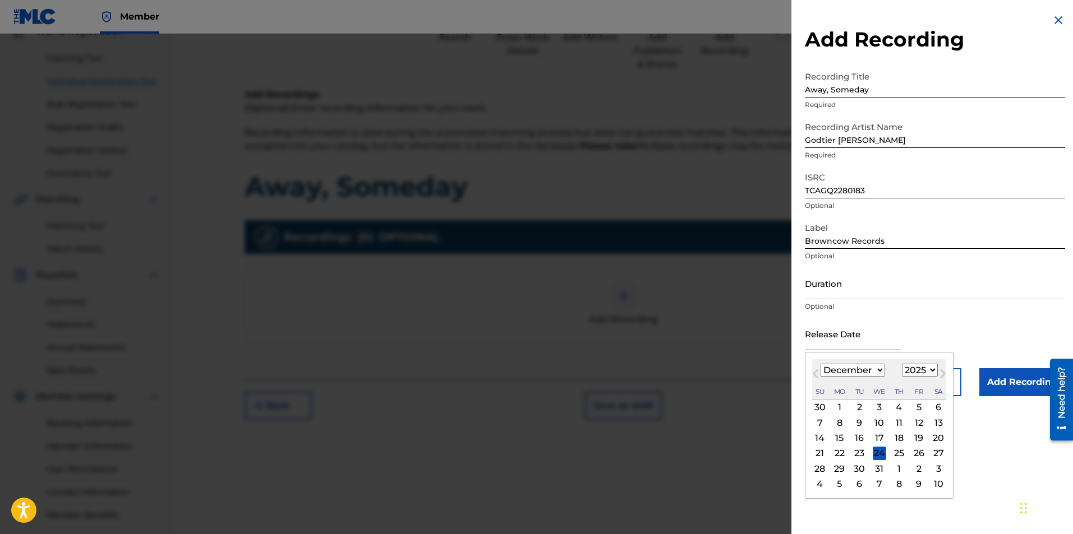
select select "2022"
click at [902, 364] on select "1899 1900 1901 1902 1903 1904 1905 1906 1907 1908 1909 1910 1911 1912 1913 1914…" at bounding box center [920, 370] width 36 height 13
click at [919, 437] on div "16" at bounding box center [918, 438] width 13 height 13
type input "[DATE]"
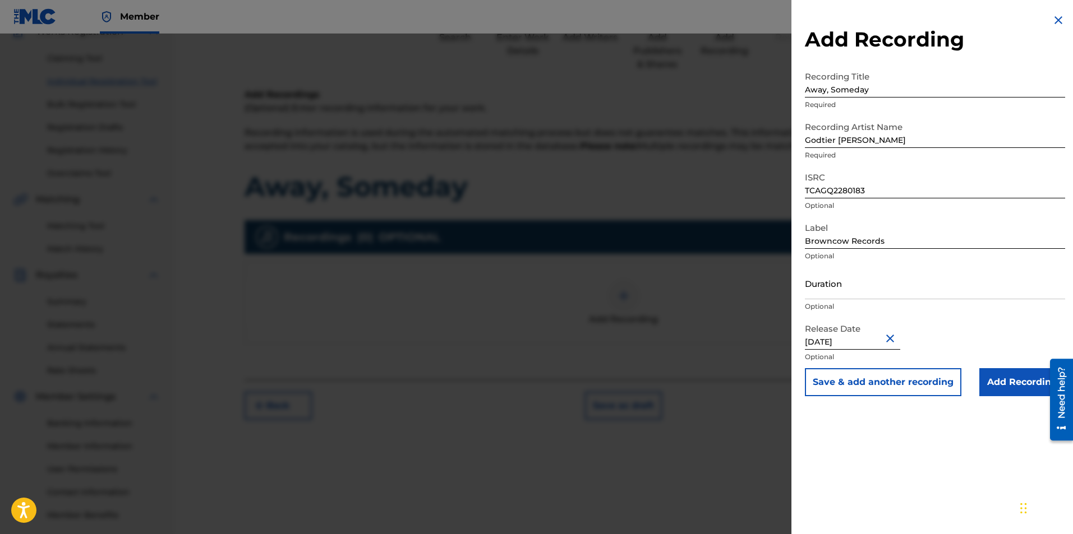
click at [1009, 386] on input "Add Recording" at bounding box center [1022, 382] width 86 height 28
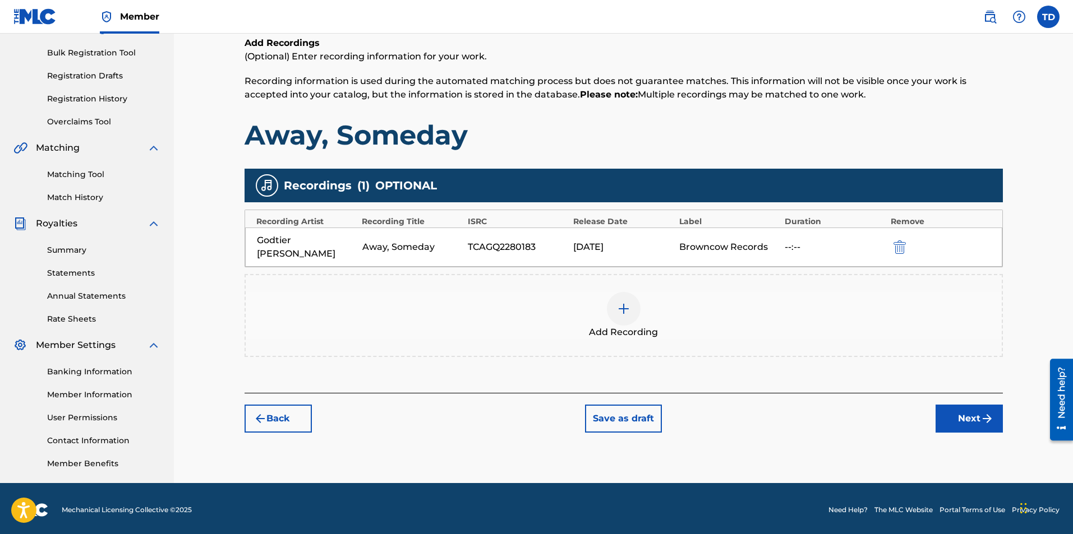
scroll to position [161, 0]
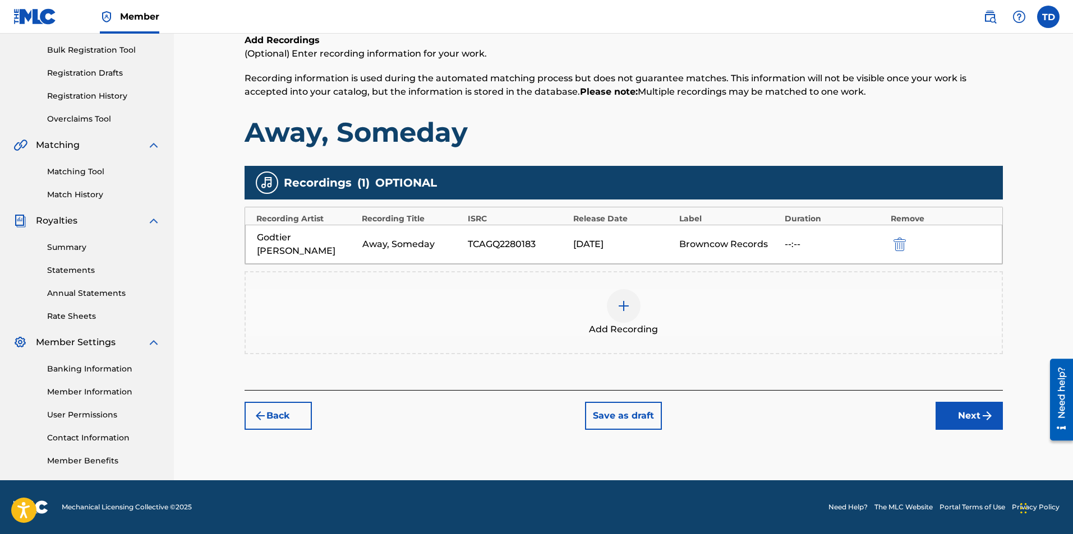
click at [969, 409] on button "Next" at bounding box center [969, 416] width 67 height 28
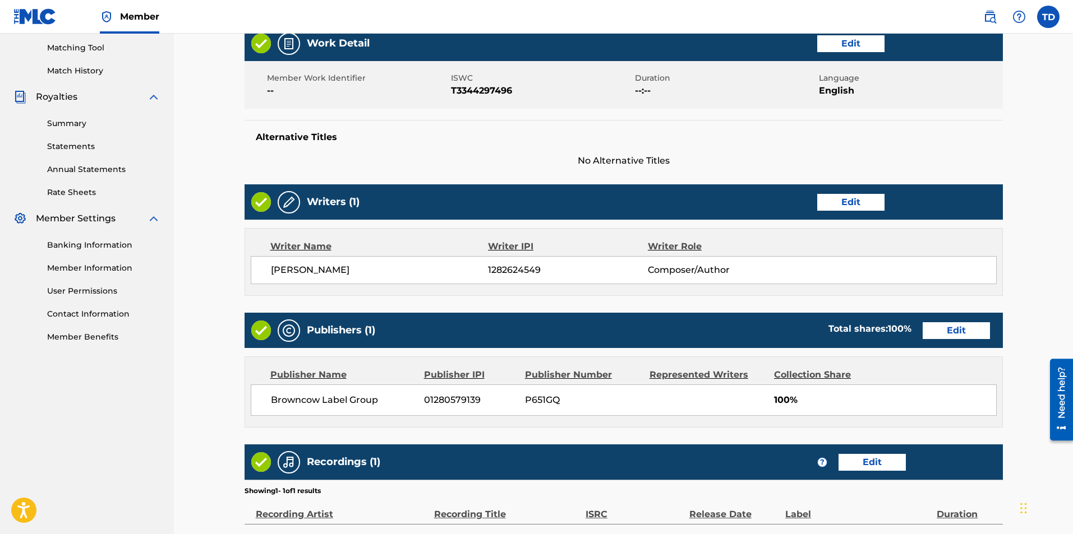
scroll to position [331, 0]
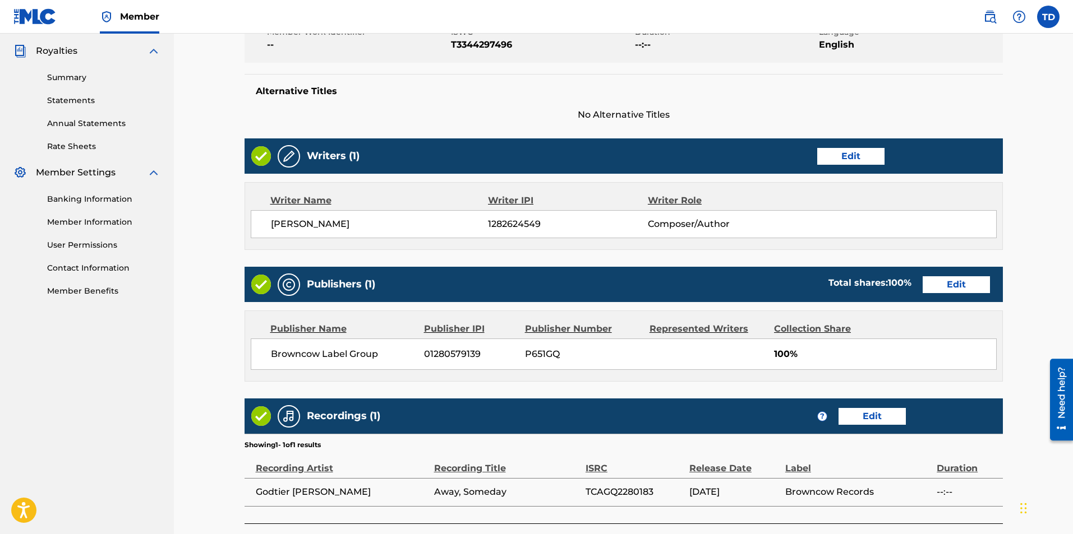
click at [845, 159] on button "Edit" at bounding box center [850, 156] width 67 height 17
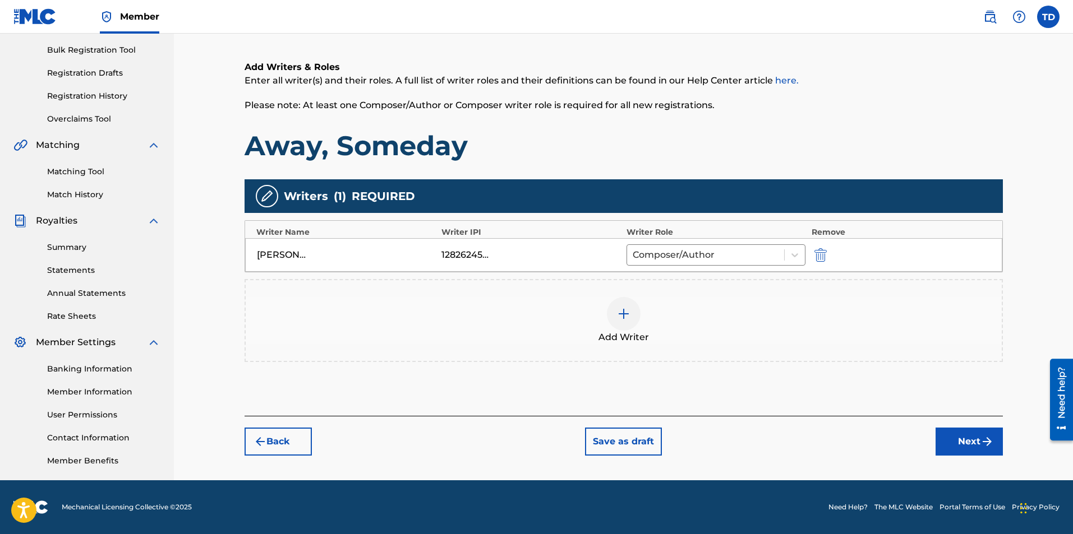
click at [964, 444] on button "Next" at bounding box center [969, 442] width 67 height 28
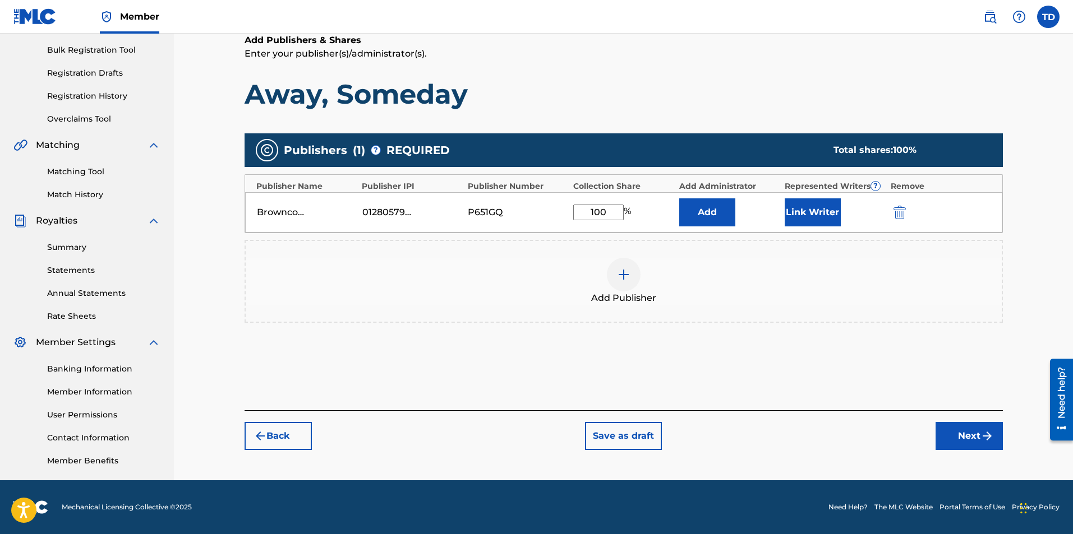
click at [957, 440] on button "Next" at bounding box center [969, 436] width 67 height 28
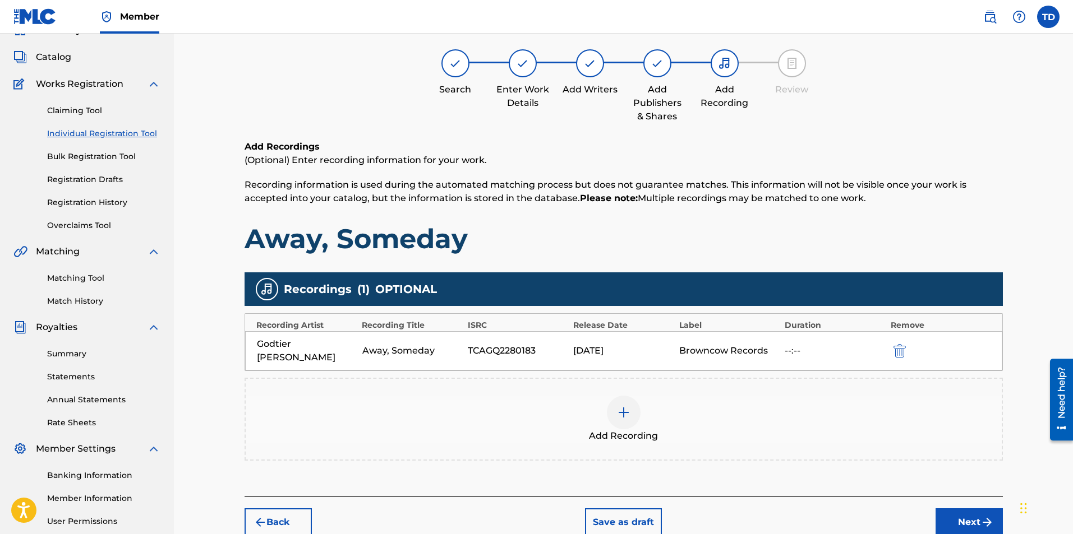
scroll to position [50, 0]
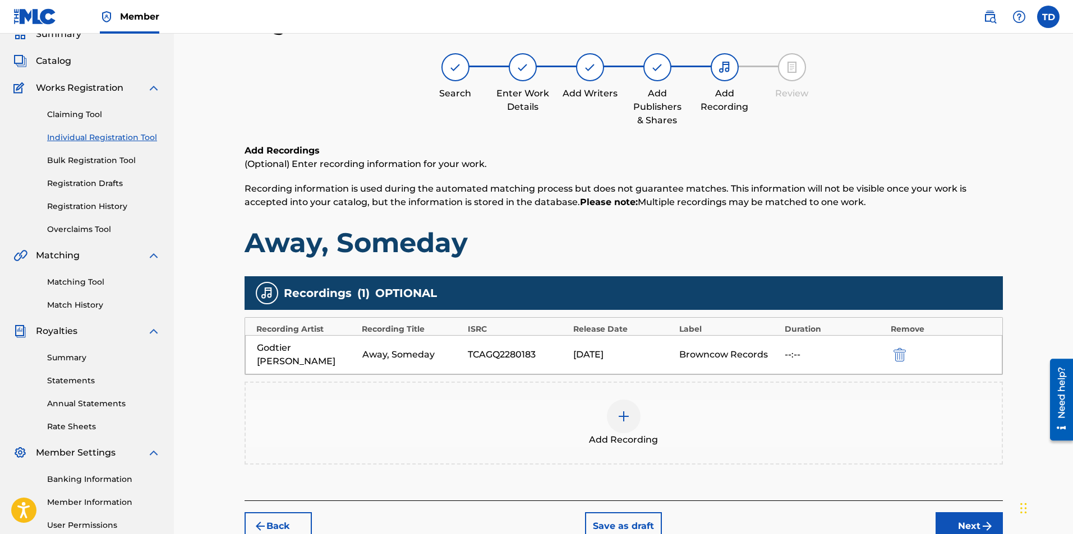
click at [983, 520] on img "submit" at bounding box center [986, 526] width 13 height 13
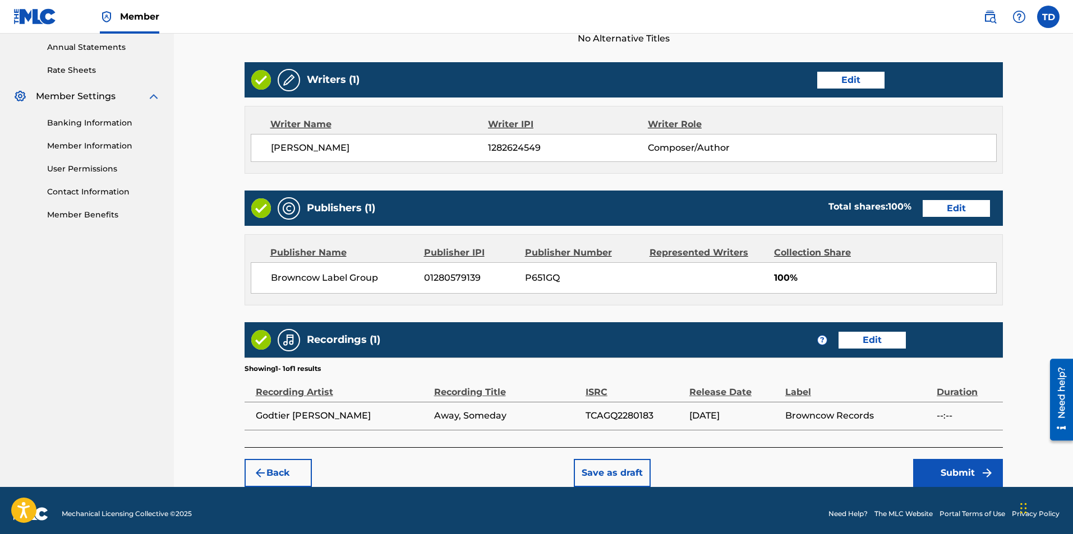
scroll to position [414, 0]
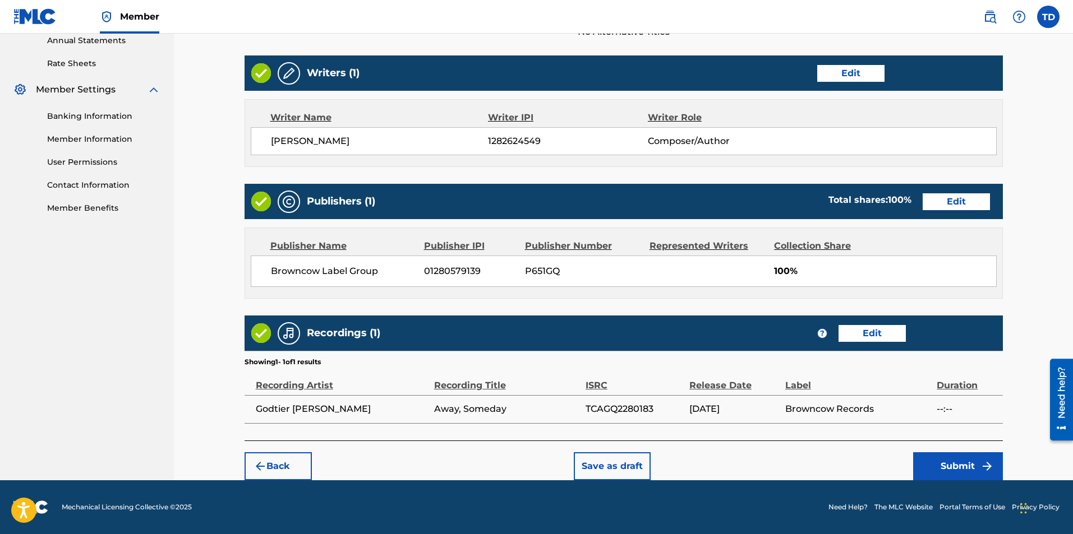
click at [969, 467] on button "Submit" at bounding box center [958, 467] width 90 height 28
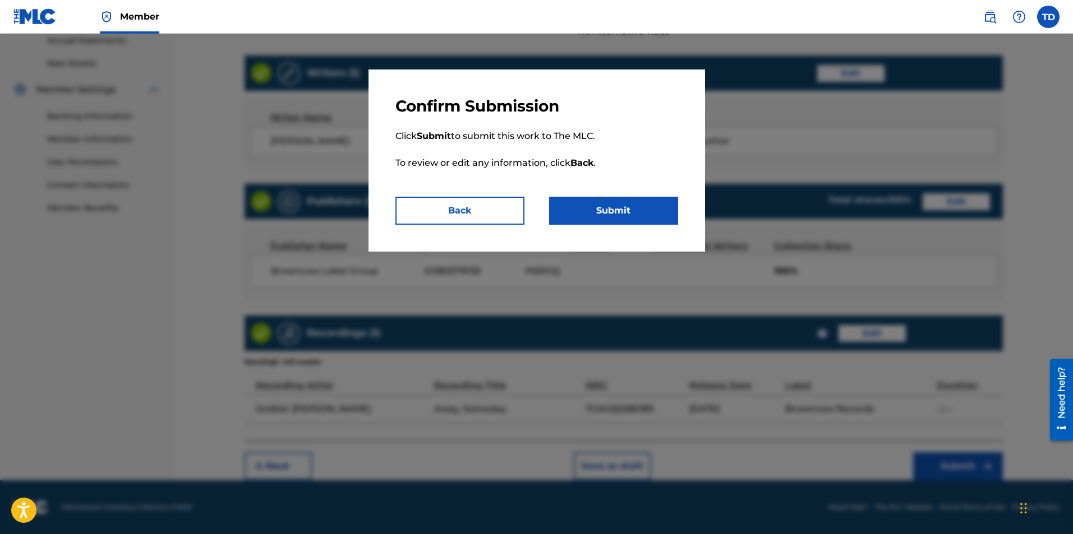
click at [597, 213] on button "Submit" at bounding box center [613, 211] width 129 height 28
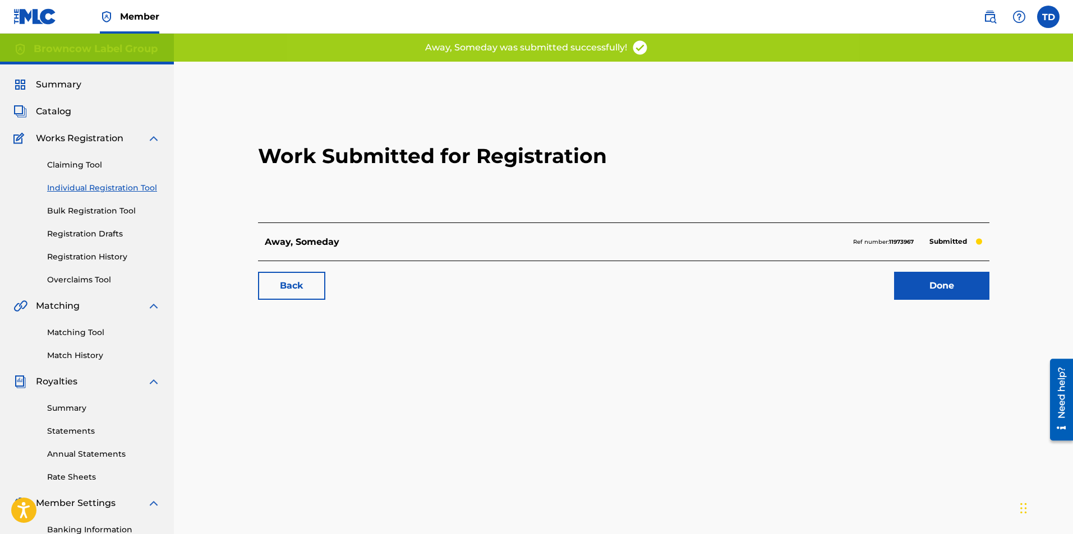
click at [958, 291] on link "Done" at bounding box center [941, 286] width 95 height 28
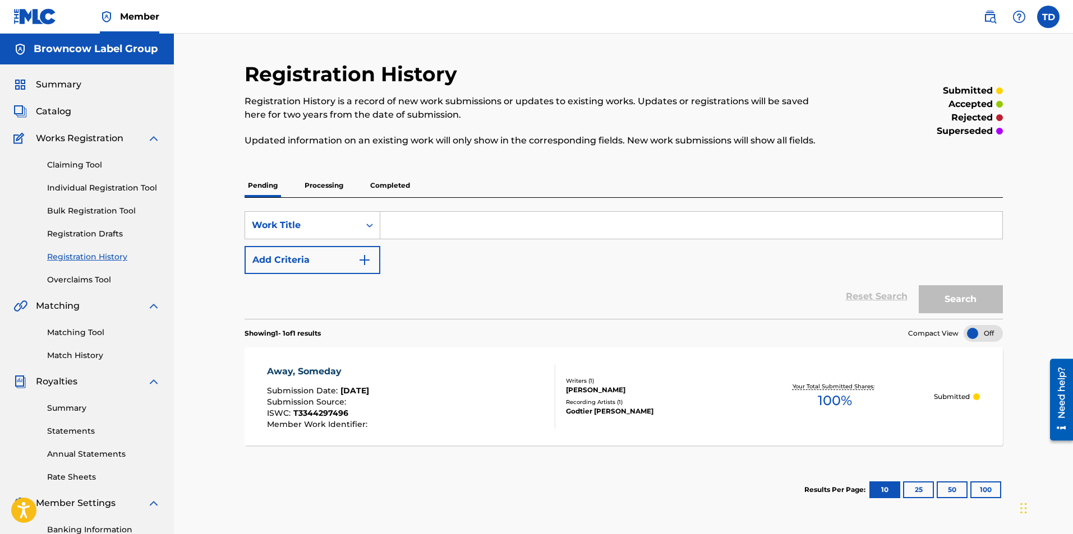
click at [982, 340] on div at bounding box center [983, 333] width 39 height 17
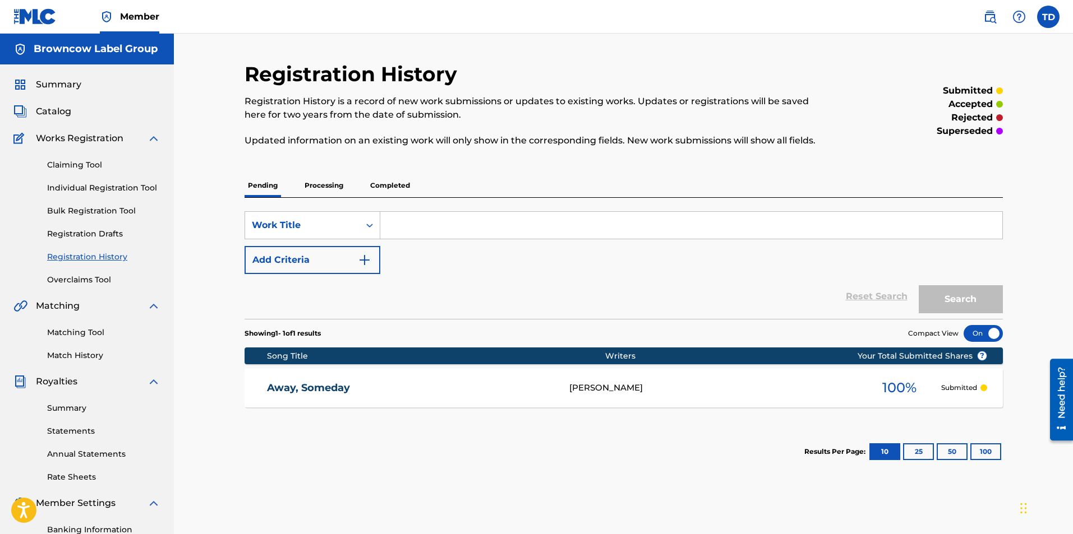
click at [984, 335] on div at bounding box center [983, 333] width 39 height 17
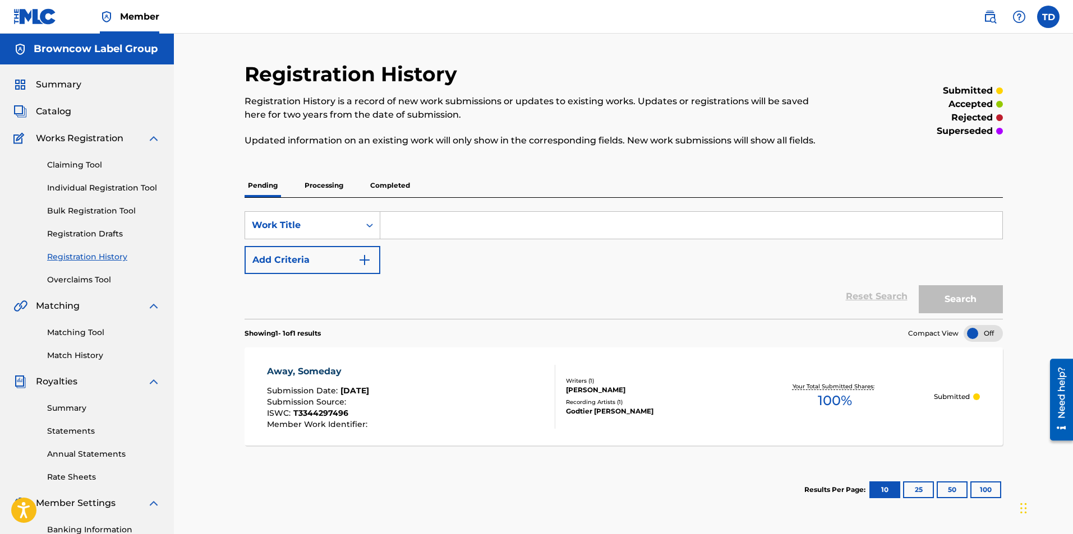
click at [983, 335] on div at bounding box center [983, 333] width 39 height 17
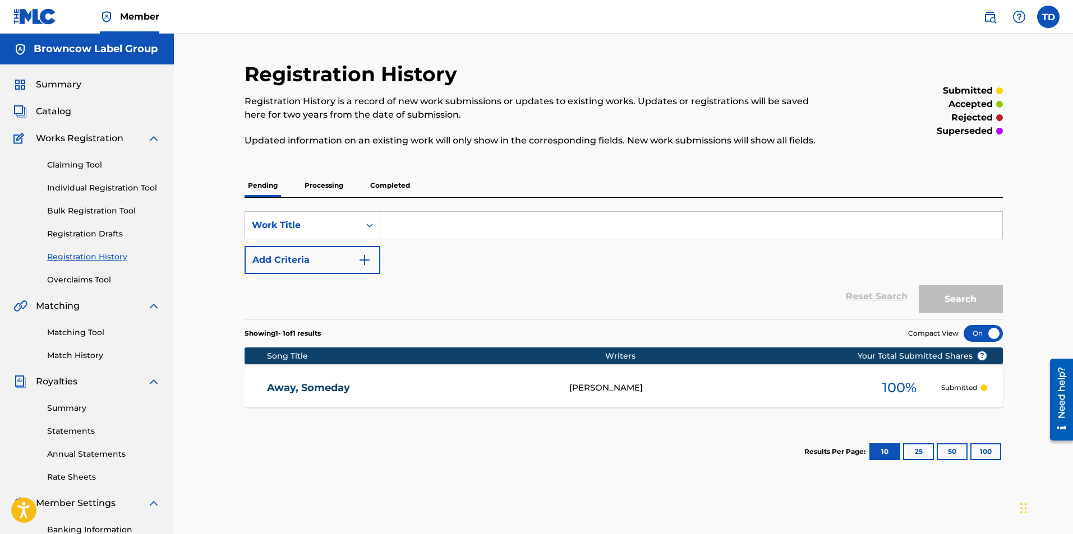
click at [984, 337] on div at bounding box center [983, 333] width 39 height 17
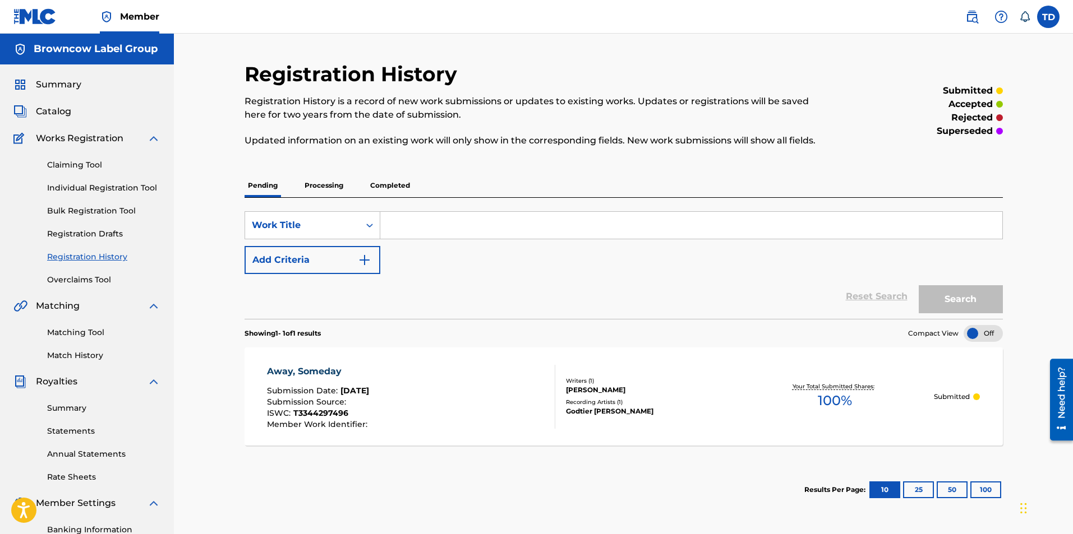
click at [50, 53] on h5 "Browncow Label Group" at bounding box center [96, 49] width 124 height 13
click at [43, 25] on link at bounding box center [34, 16] width 43 height 33
